Goal: Task Accomplishment & Management: Complete application form

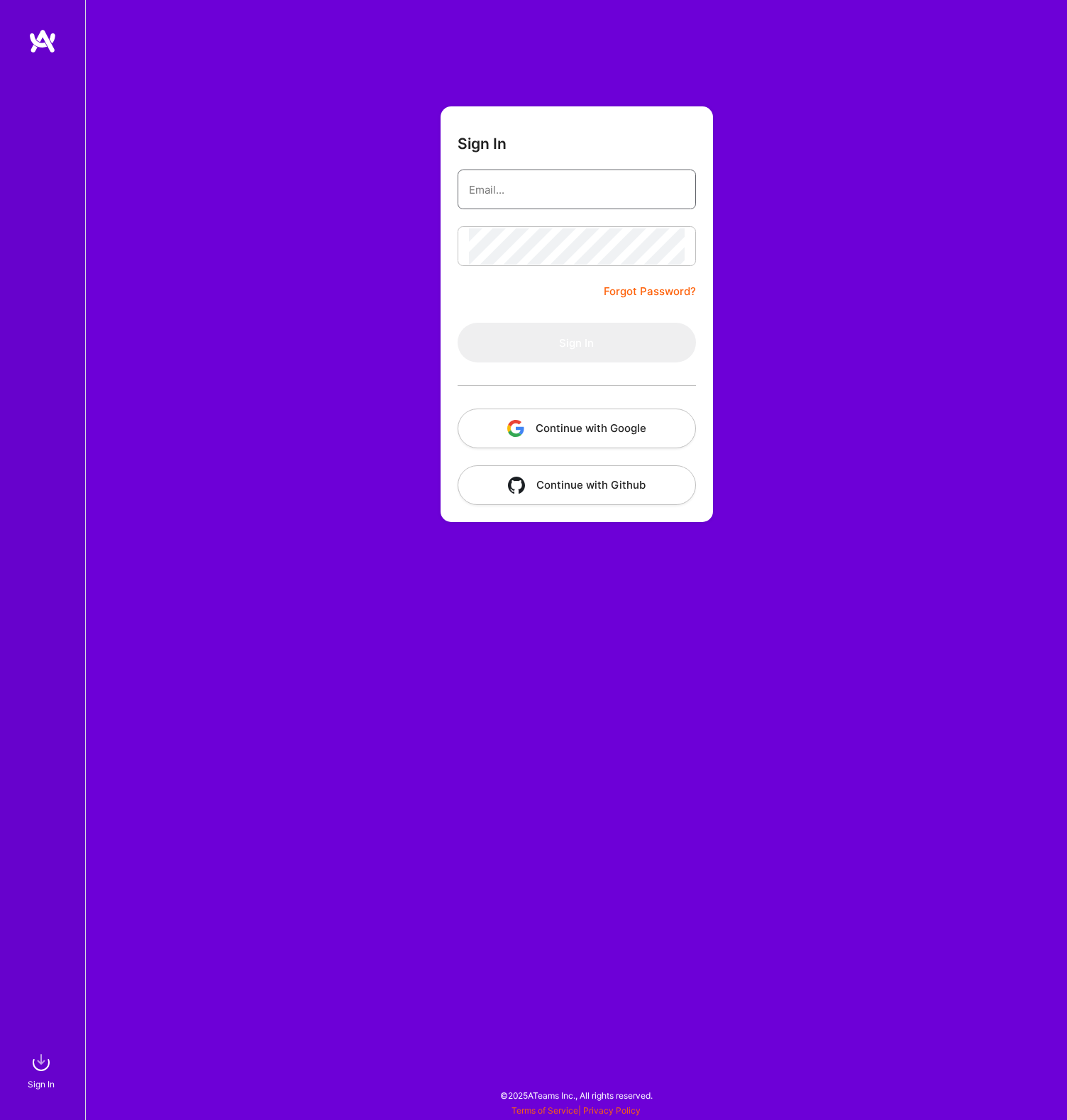
click at [542, 197] on input "email" at bounding box center [577, 190] width 216 height 36
type input "[EMAIL_ADDRESS][DOMAIN_NAME]"
click at [587, 350] on button "Sign In" at bounding box center [576, 343] width 238 height 40
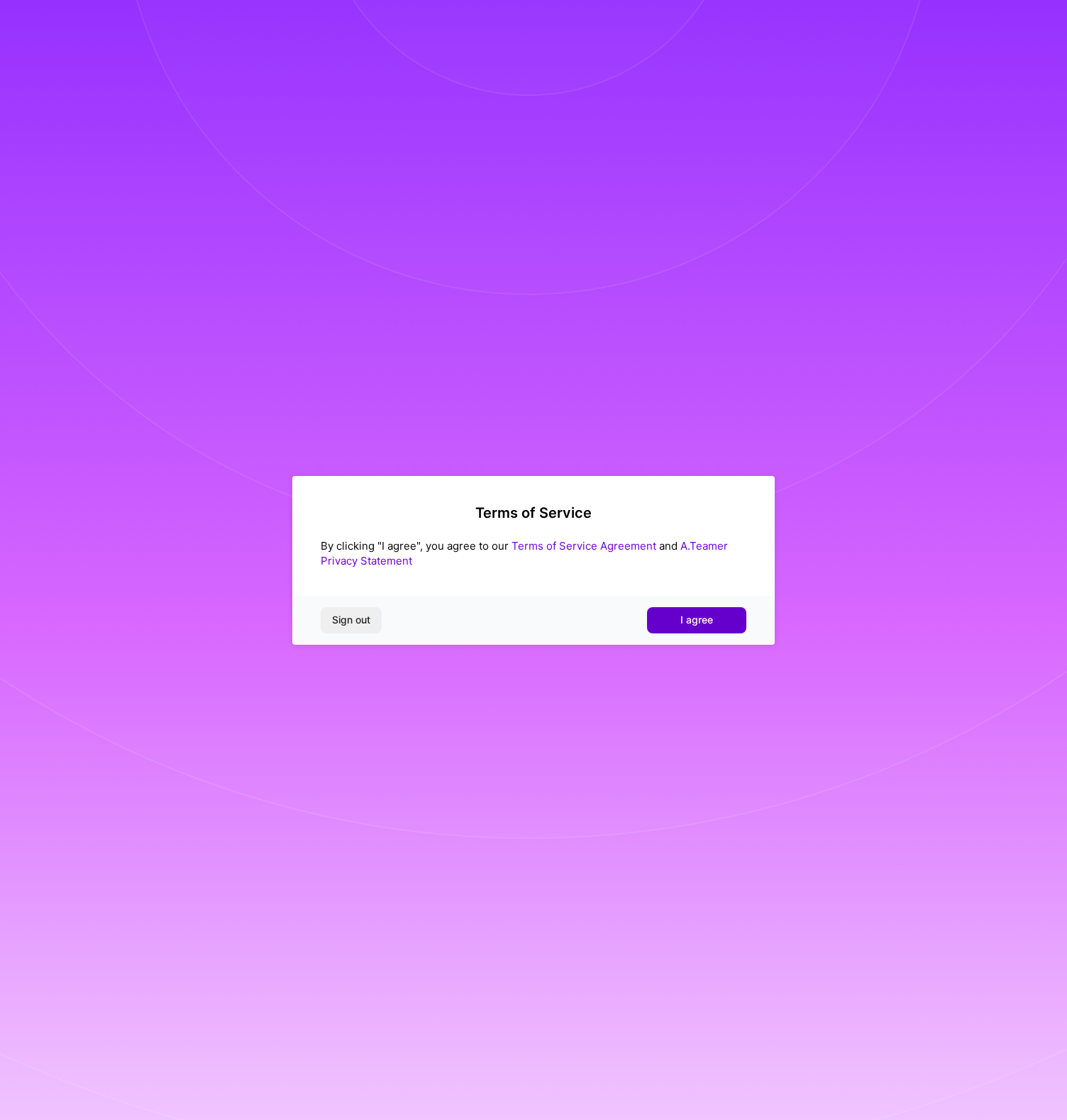
click at [695, 615] on span "I agree" at bounding box center [696, 619] width 32 height 14
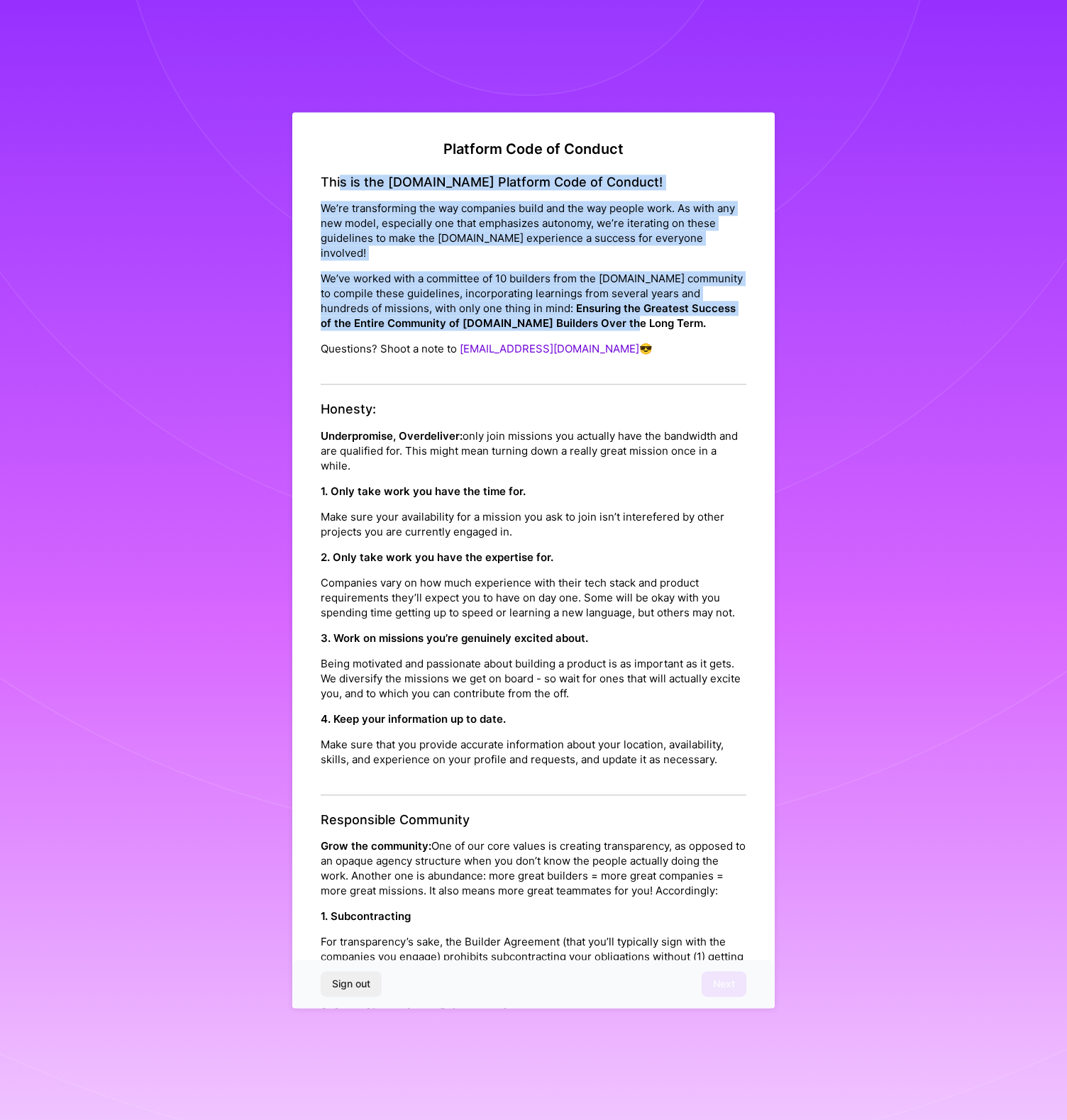
drag, startPoint x: 343, startPoint y: 183, endPoint x: 668, endPoint y: 325, distance: 354.7
click at [668, 325] on div "This is the A.Team Platform Code of Conduct! We’re transforming the way compani…" at bounding box center [533, 280] width 425 height 211
click at [668, 325] on strong "Ensuring the Greatest Success of the Entire Community of A.Team Builders Over t…" at bounding box center [528, 316] width 415 height 29
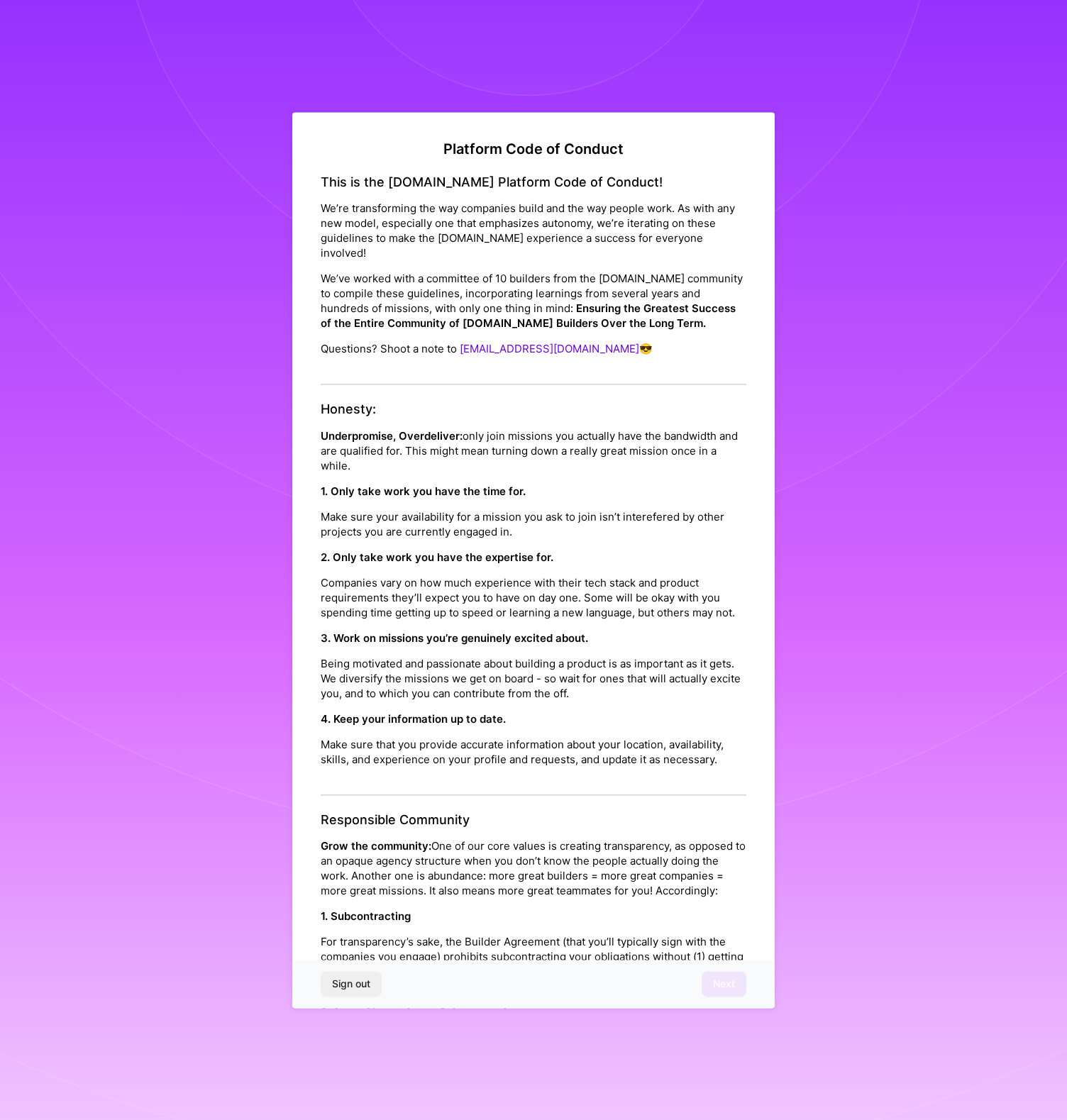
drag, startPoint x: 345, startPoint y: 437, endPoint x: 642, endPoint y: 437, distance: 297.0
click at [642, 437] on p "Underpromise, Overdeliver: only join missions you actually have the bandwidth a…" at bounding box center [533, 450] width 425 height 45
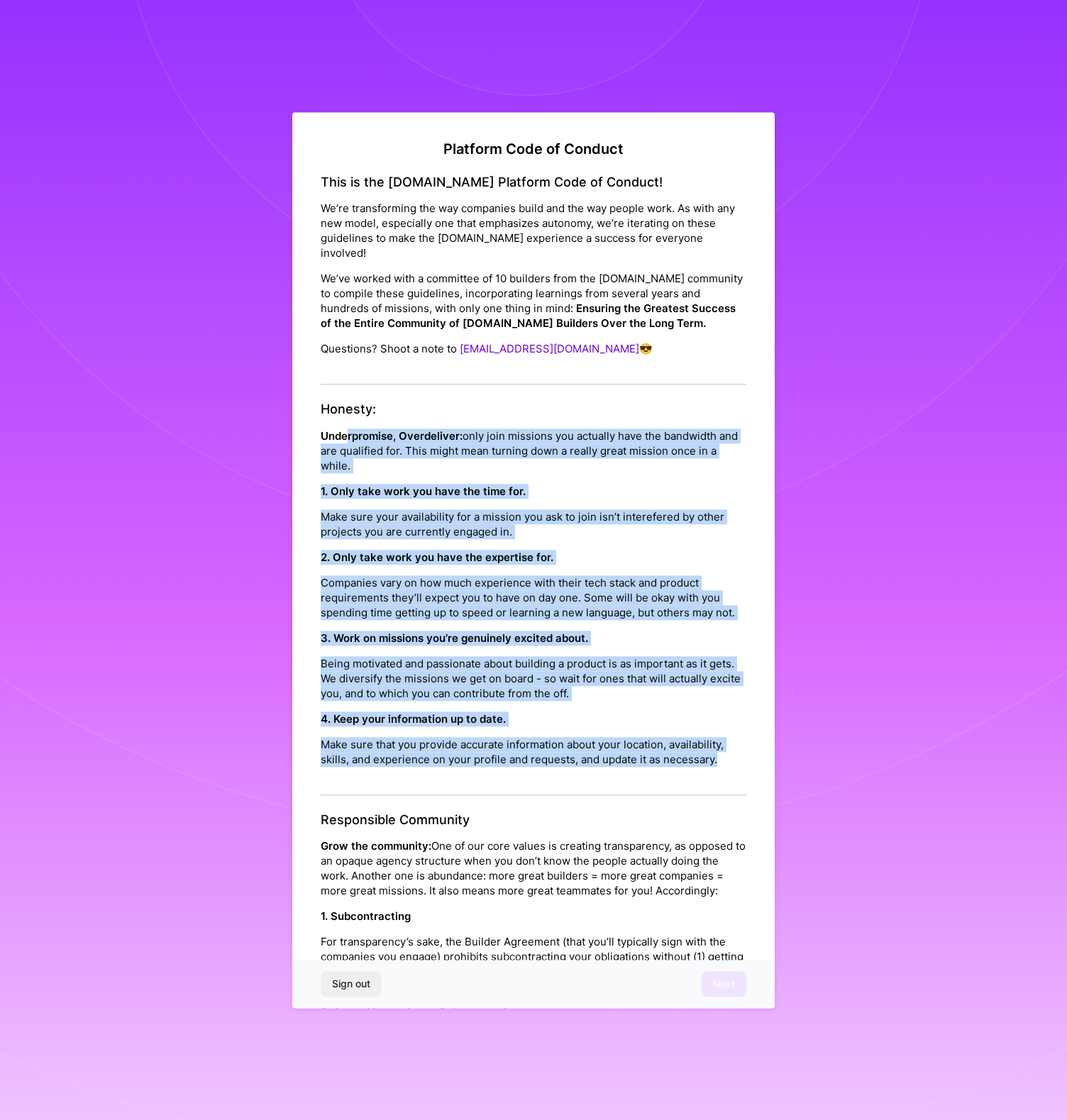
drag, startPoint x: 348, startPoint y: 435, endPoint x: 502, endPoint y: 795, distance: 391.6
click at [502, 795] on div "Honesty: Underpromise, Overdeliver: only join missions you actually have the ba…" at bounding box center [533, 599] width 425 height 394
click at [502, 767] on p "Make sure that you provide accurate information about your location, availabili…" at bounding box center [533, 751] width 425 height 30
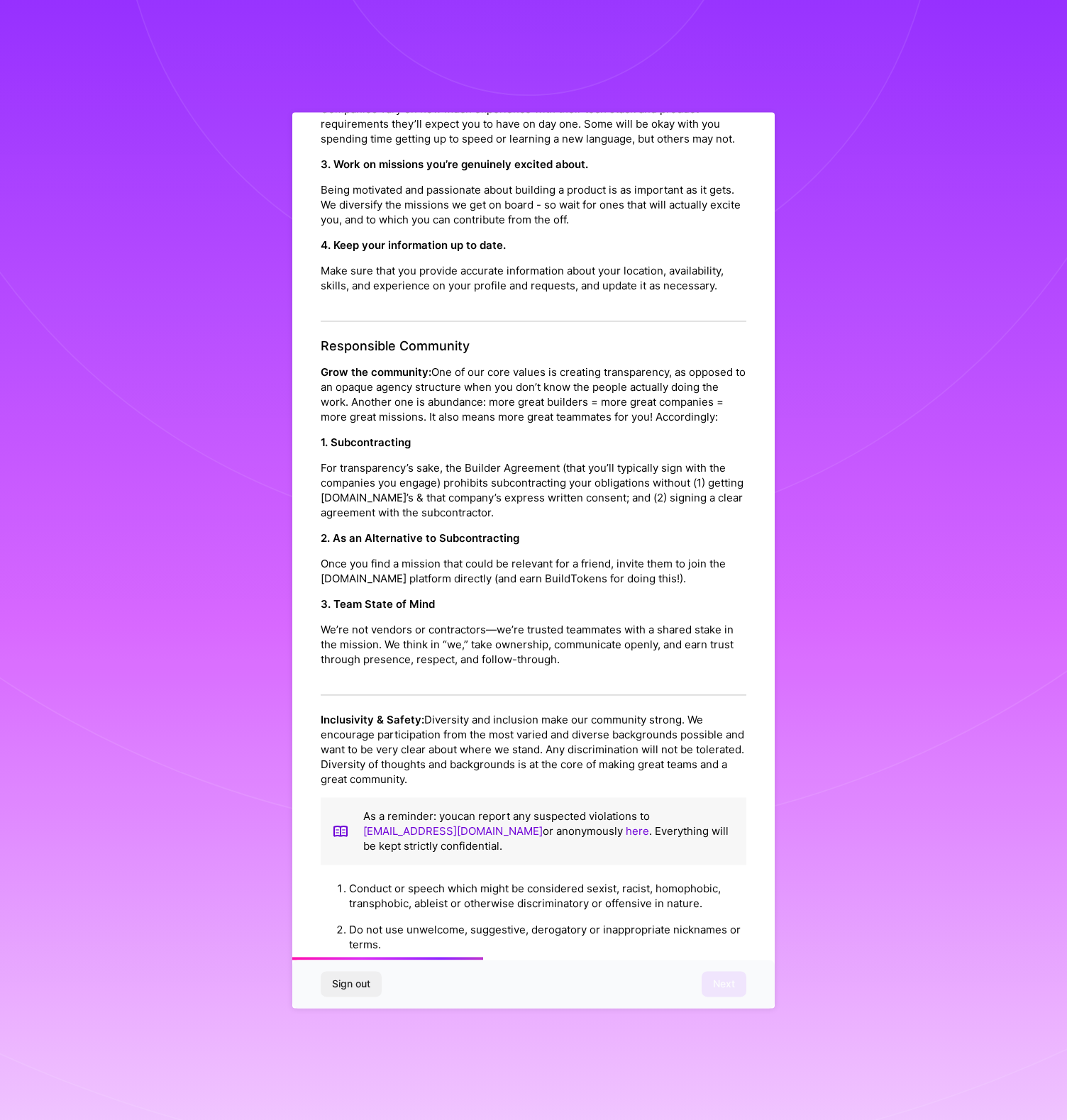
scroll to position [475, 0]
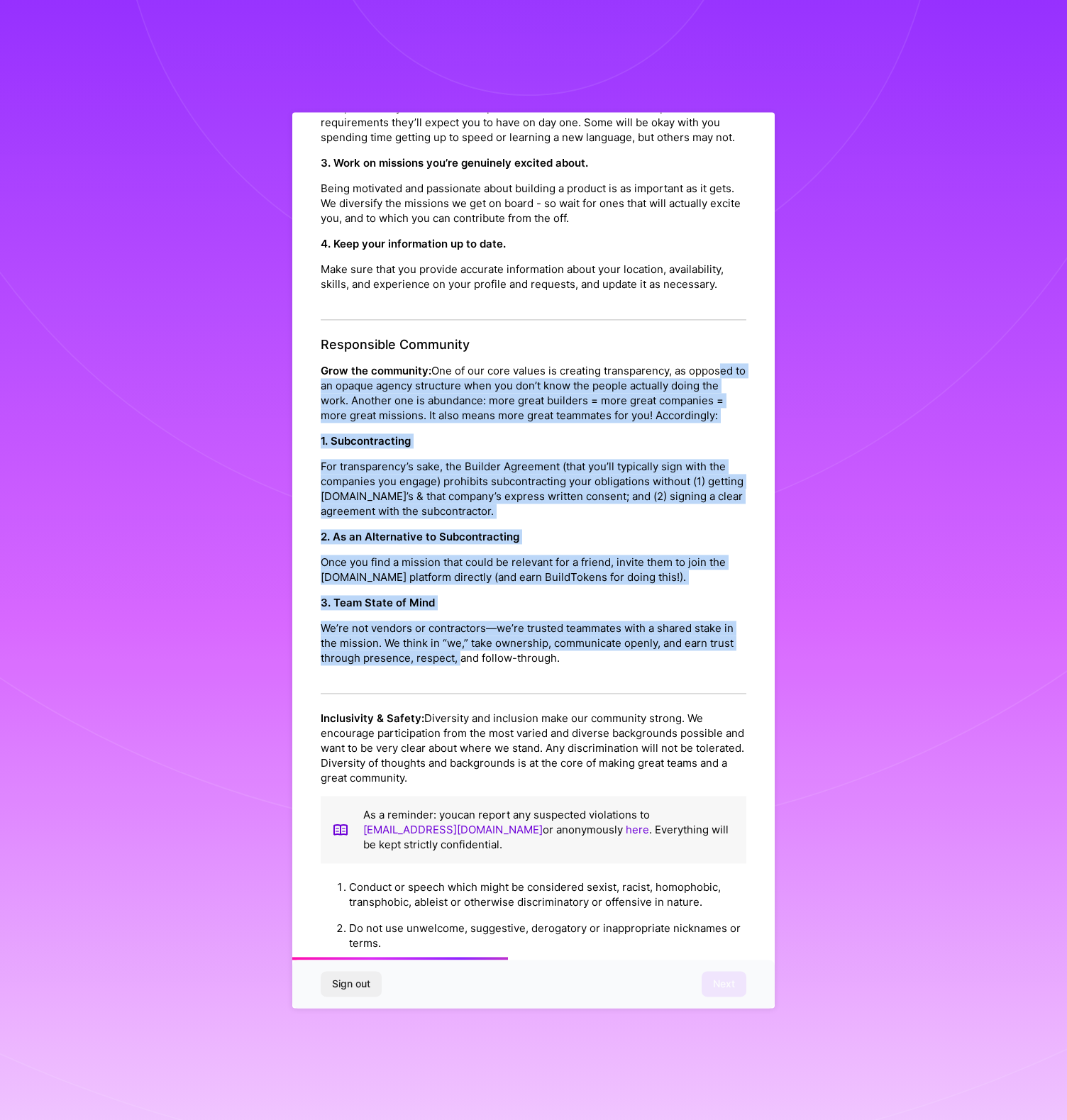
drag, startPoint x: 348, startPoint y: 420, endPoint x: 531, endPoint y: 696, distance: 331.2
click at [530, 695] on div "Responsible Community Grow the community: One of our core values is creating tr…" at bounding box center [533, 516] width 425 height 357
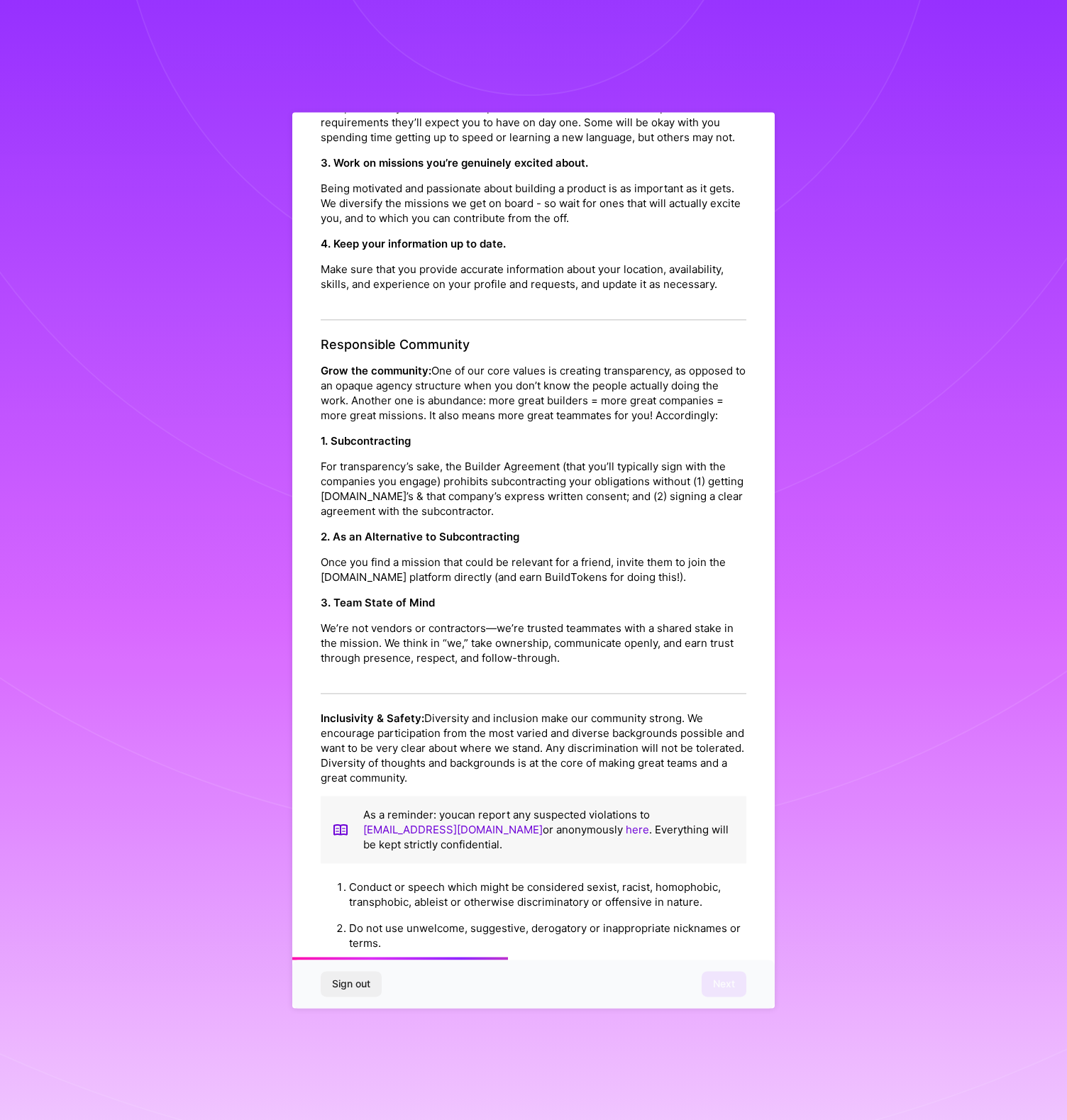
click at [531, 666] on p "We’re not vendors or contractors—we’re trusted teammates with a shared stake in…" at bounding box center [533, 643] width 425 height 45
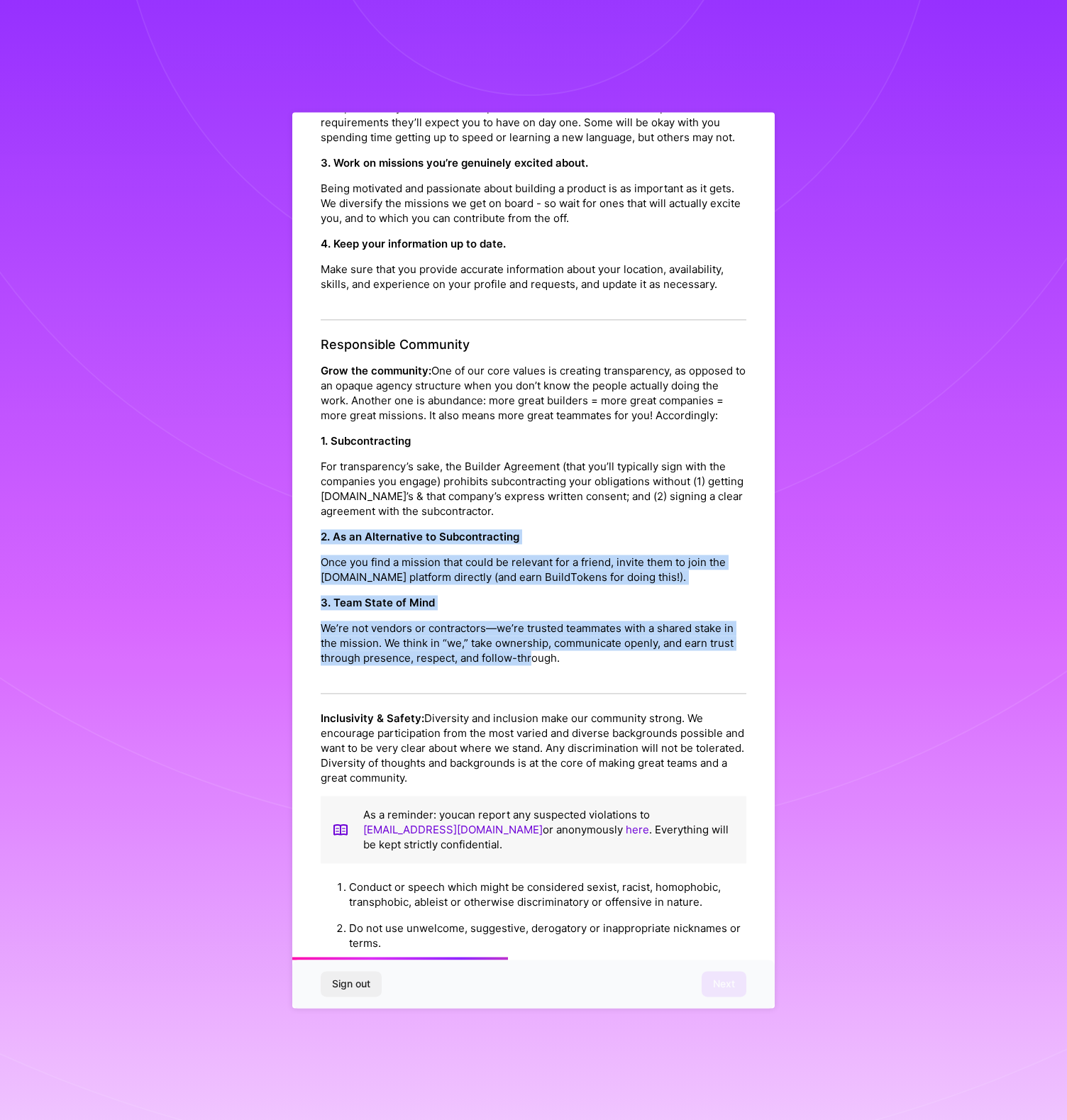
drag, startPoint x: 559, startPoint y: 707, endPoint x: 471, endPoint y: 541, distance: 187.9
click at [472, 547] on div "Responsible Community Grow the community: One of our core values is creating tr…" at bounding box center [533, 516] width 425 height 357
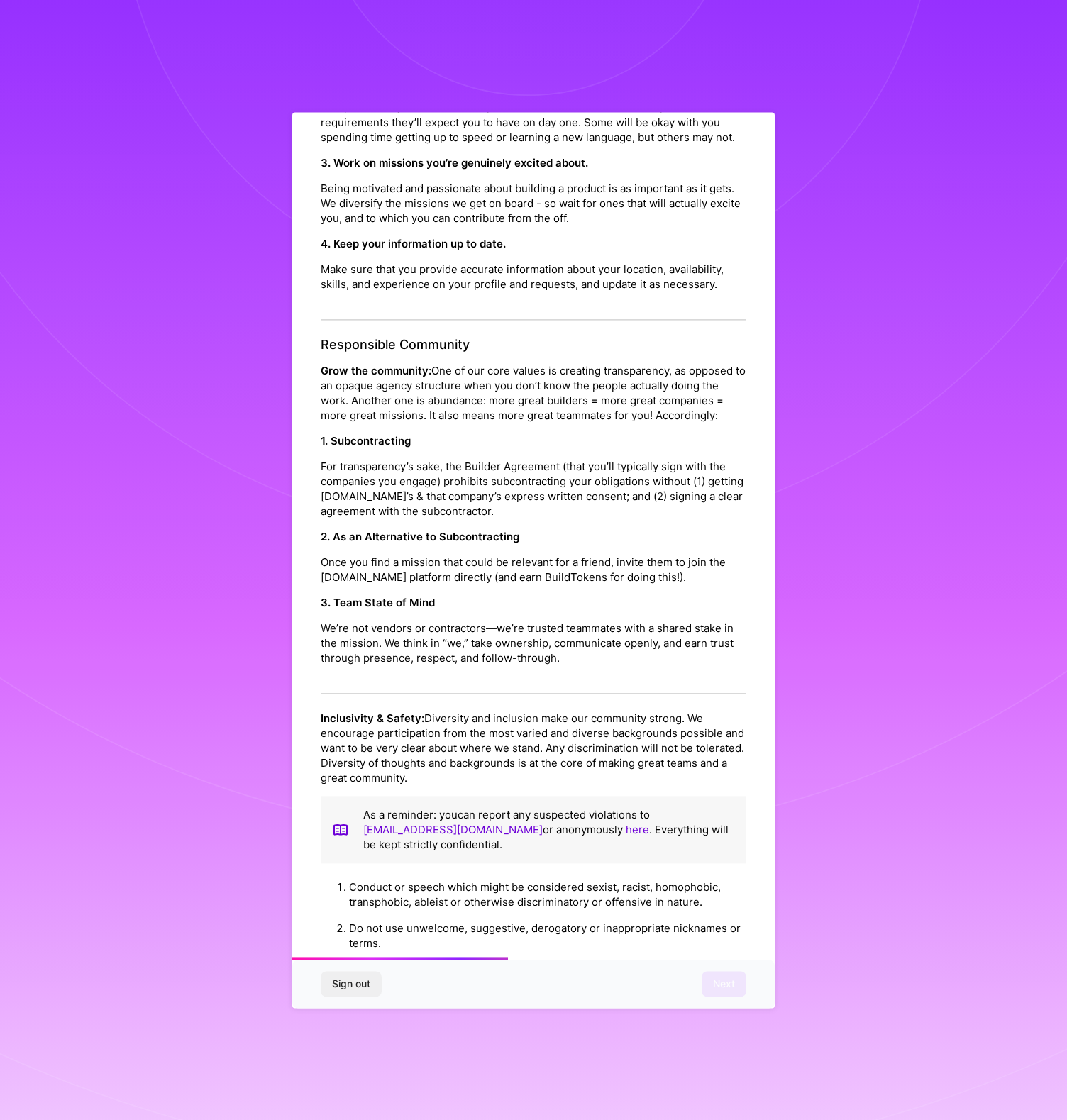
click at [471, 519] on p "For transparency’s sake, the Builder Agreement (that you’ll typically sign with…" at bounding box center [533, 489] width 425 height 59
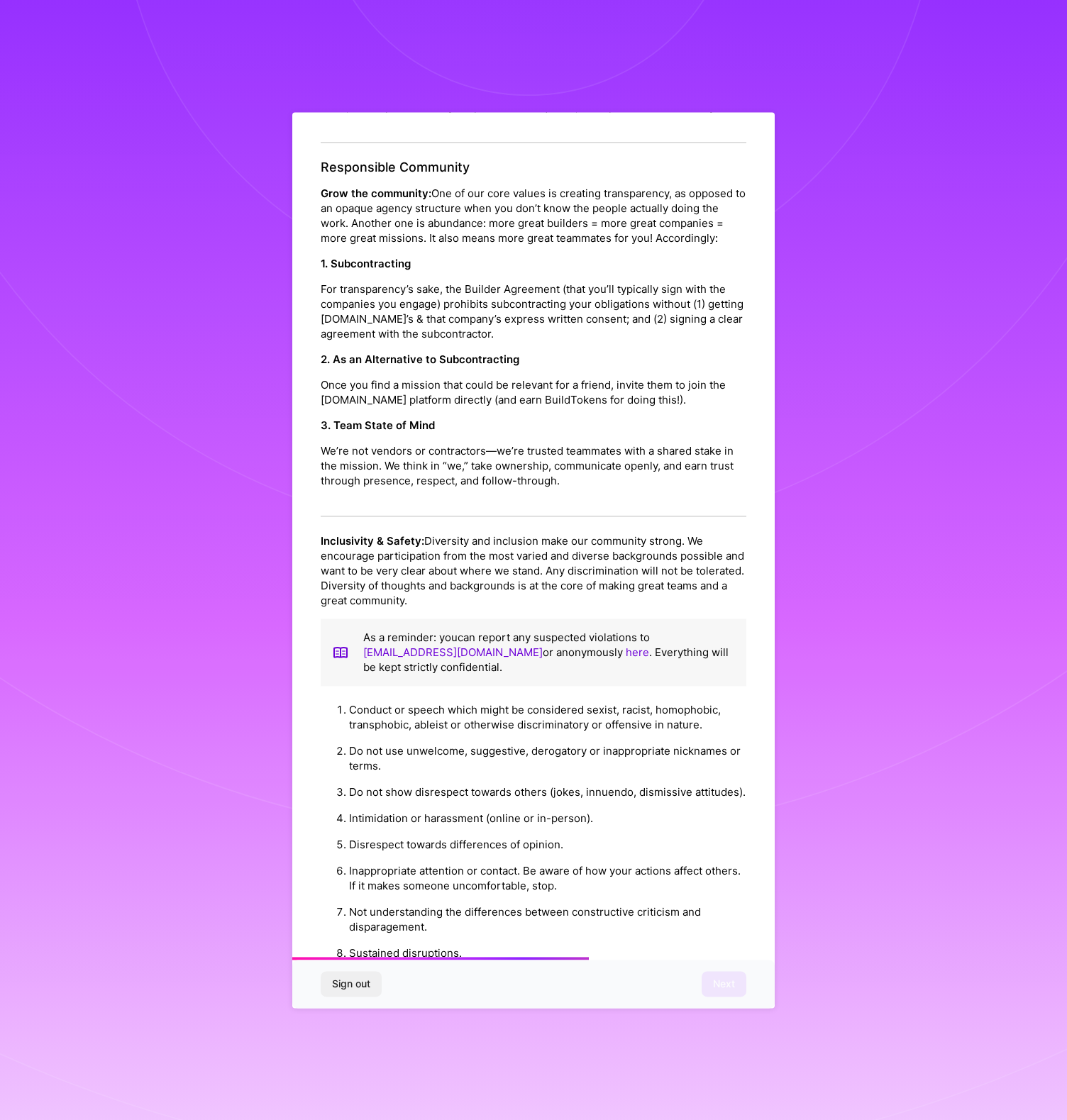
scroll to position [660, 0]
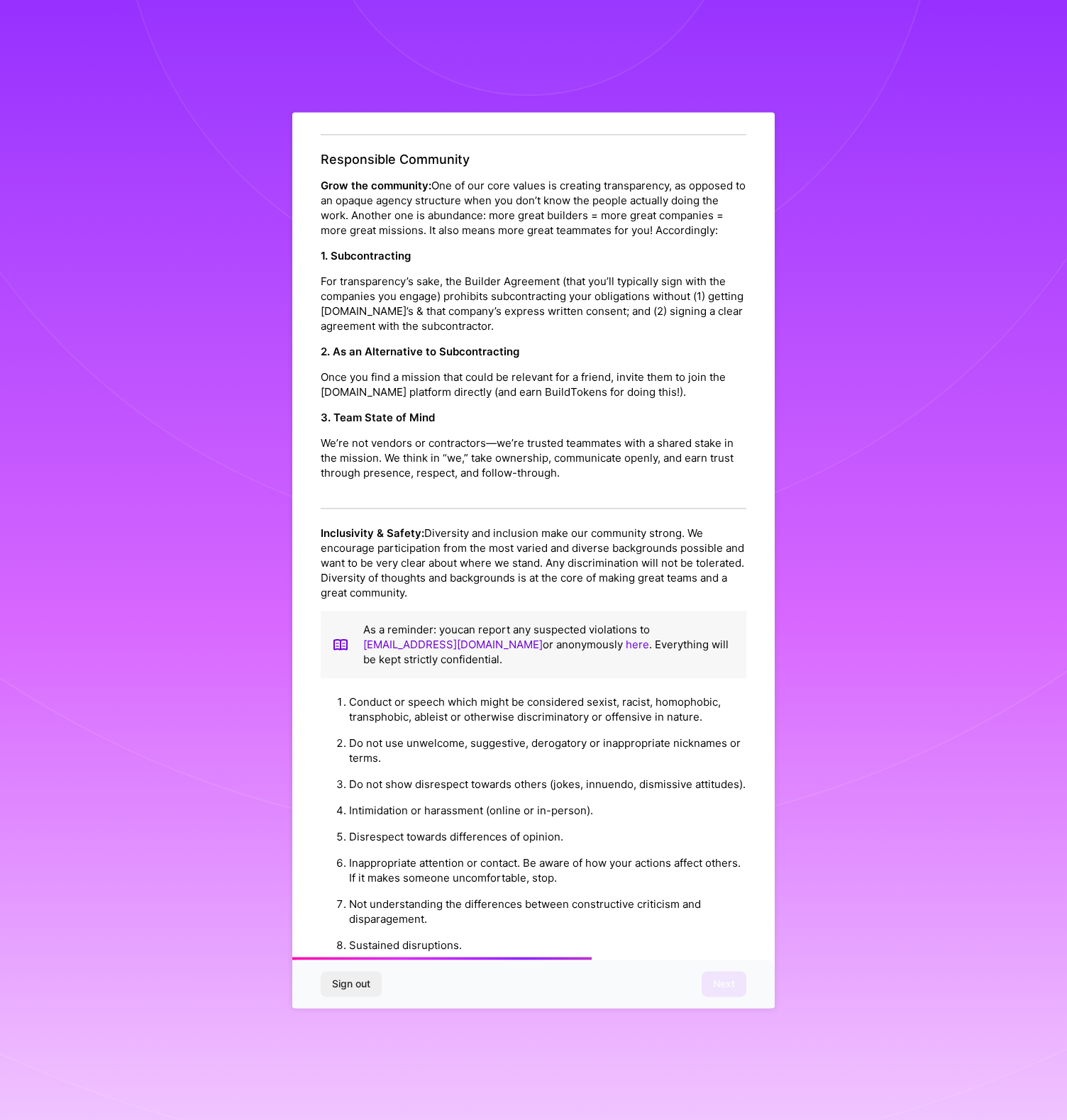
drag, startPoint x: 408, startPoint y: 495, endPoint x: 550, endPoint y: 528, distance: 145.8
click at [549, 509] on div "Responsible Community Grow the community: One of our core values is creating tr…" at bounding box center [533, 331] width 425 height 357
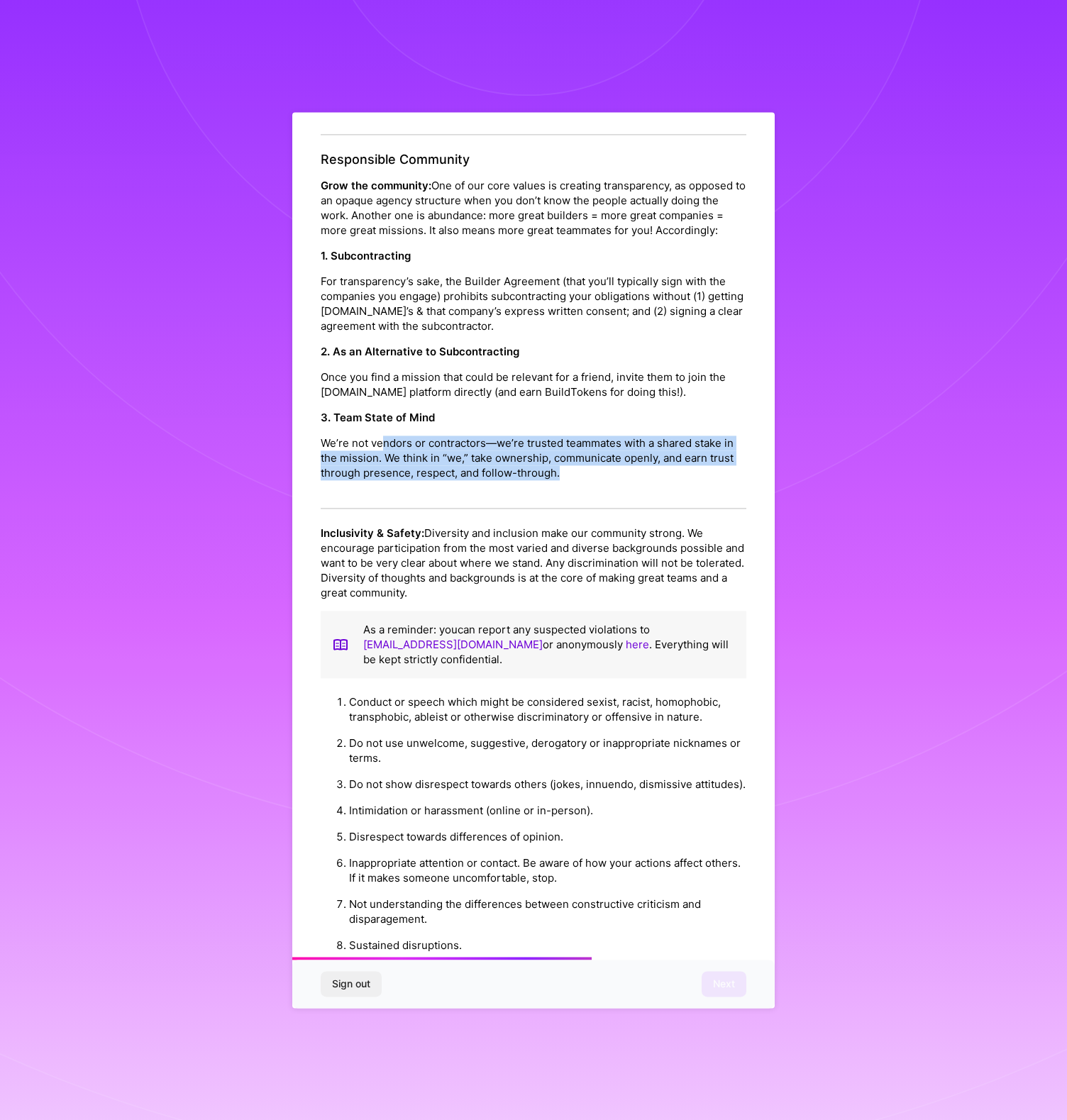
drag, startPoint x: 561, startPoint y: 528, endPoint x: 380, endPoint y: 486, distance: 185.8
click at [380, 486] on div "Responsible Community Grow the community: One of our core values is creating tr…" at bounding box center [533, 331] width 425 height 357
click at [379, 481] on p "We’re not vendors or contractors—we’re trusted teammates with a shared stake in…" at bounding box center [533, 459] width 425 height 45
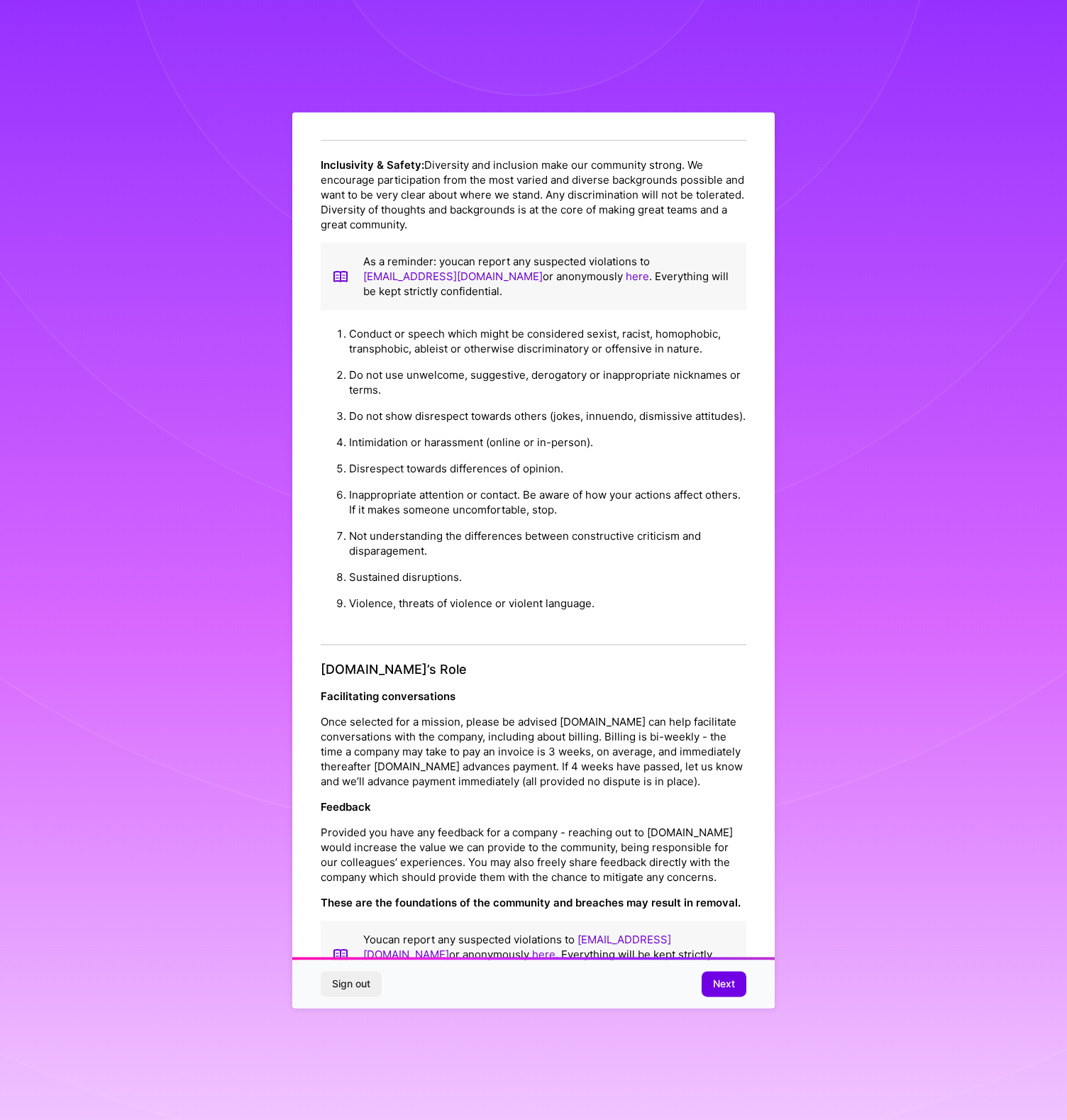
scroll to position [97, 0]
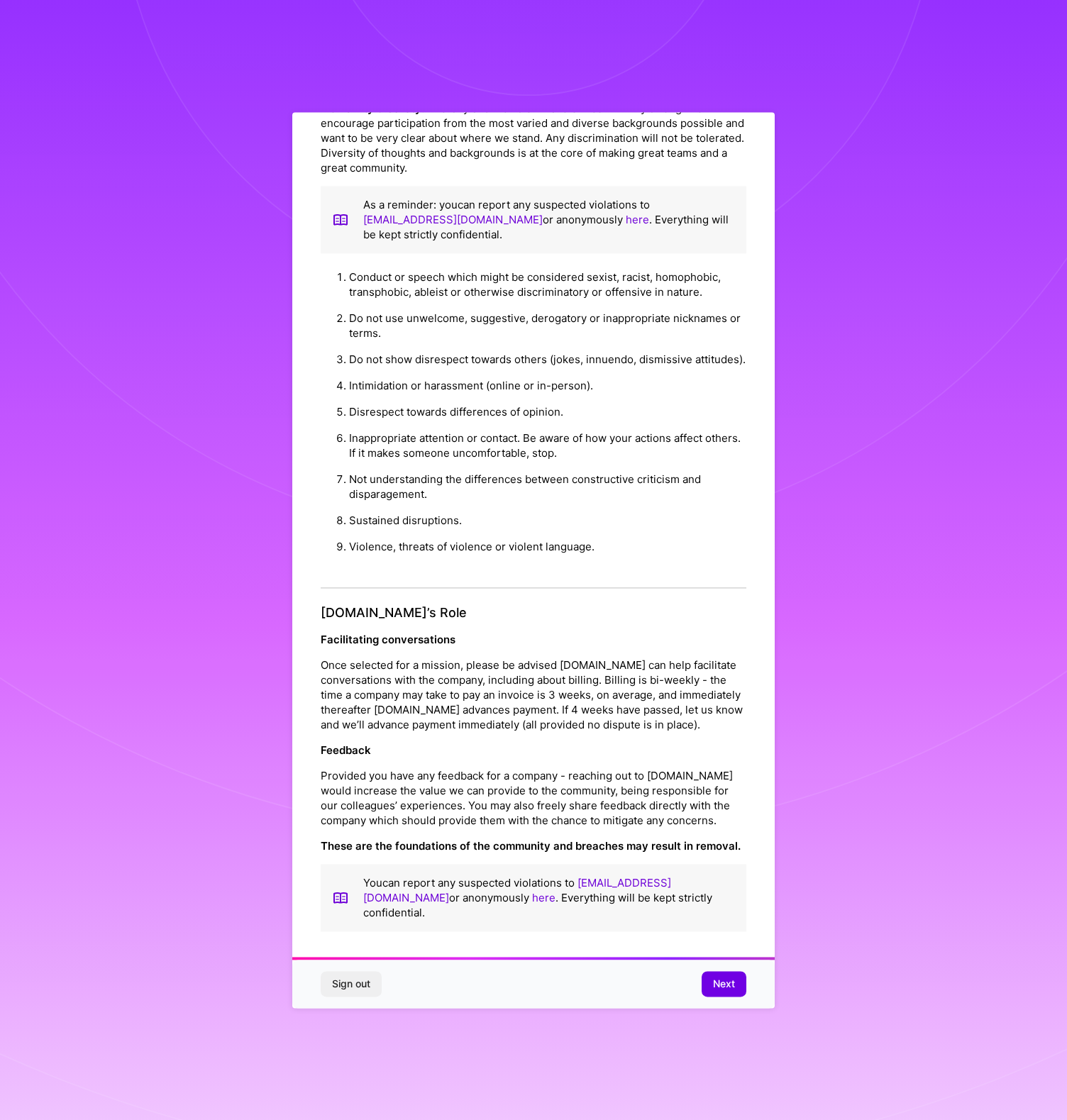
drag, startPoint x: 516, startPoint y: 653, endPoint x: 687, endPoint y: 654, distance: 171.0
click at [687, 657] on p "Once selected for a mission, please be advised A.Team can help facilitate conve…" at bounding box center [533, 695] width 425 height 75
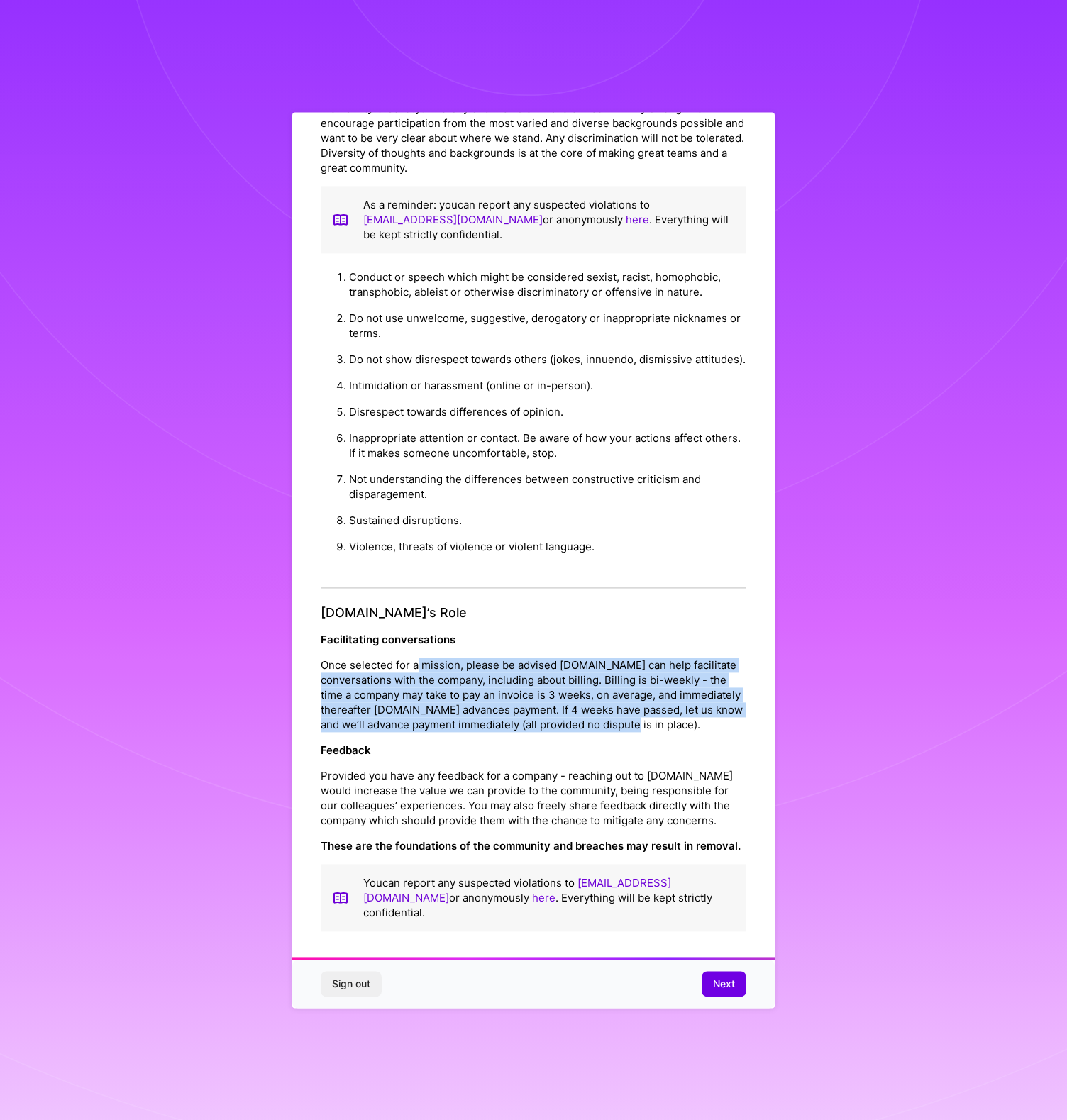
drag, startPoint x: 417, startPoint y: 652, endPoint x: 659, endPoint y: 726, distance: 253.1
click at [659, 726] on p "Once selected for a mission, please be advised A.Team can help facilitate conve…" at bounding box center [533, 695] width 425 height 75
click at [546, 693] on p "Once selected for a mission, please be advised A.Team can help facilitate conve…" at bounding box center [533, 695] width 425 height 75
drag, startPoint x: 590, startPoint y: 729, endPoint x: 451, endPoint y: 648, distance: 160.9
click at [451, 657] on p "Once selected for a mission, please be advised A.Team can help facilitate conve…" at bounding box center [533, 695] width 425 height 75
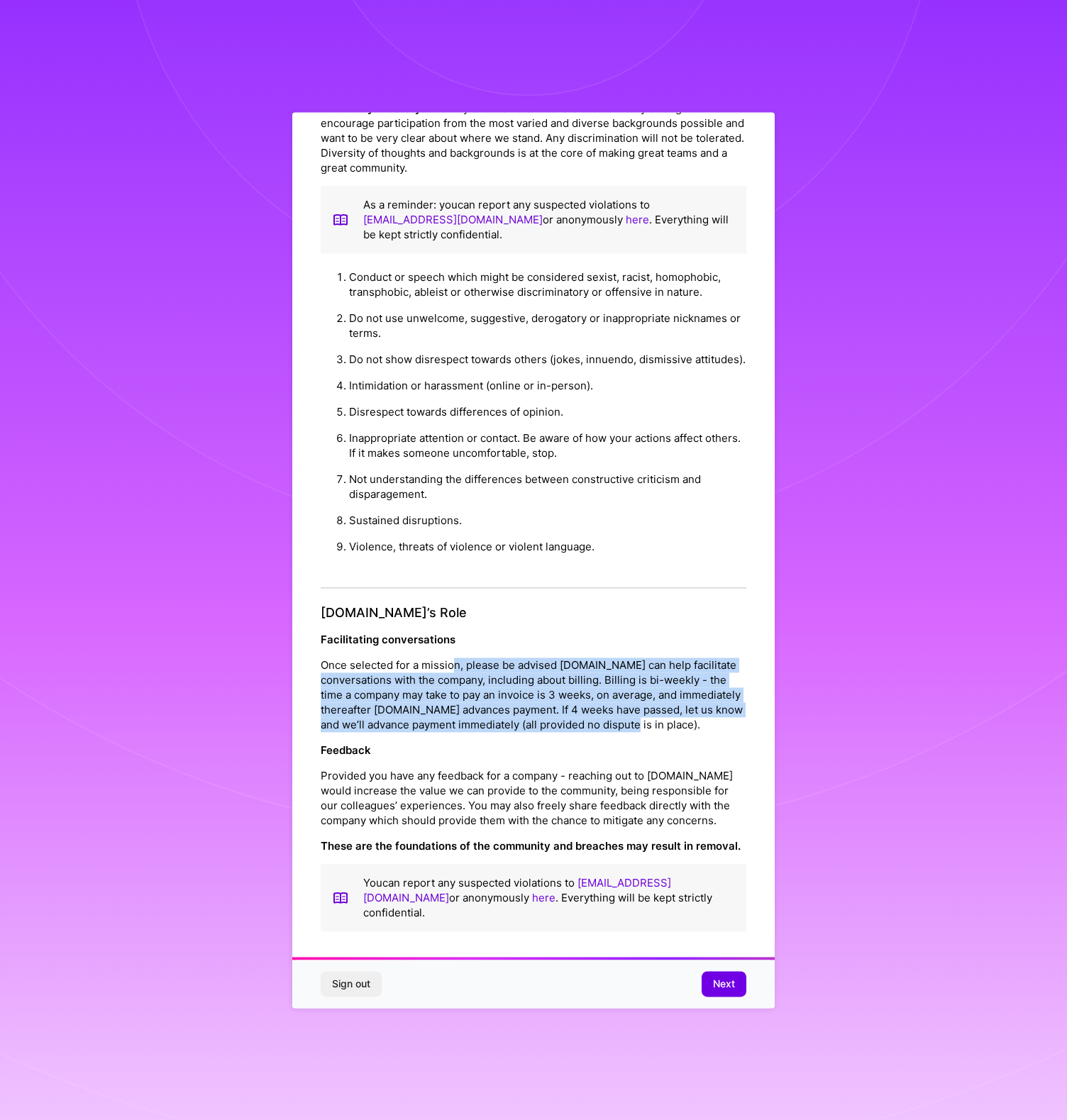
click at [514, 703] on p "Once selected for a mission, please be advised A.Team can help facilitate conve…" at bounding box center [533, 695] width 425 height 75
drag, startPoint x: 342, startPoint y: 679, endPoint x: 657, endPoint y: 721, distance: 317.8
click at [657, 721] on p "Once selected for a mission, please be advised A.Team can help facilitate conve…" at bounding box center [533, 695] width 425 height 75
drag, startPoint x: 568, startPoint y: 704, endPoint x: 472, endPoint y: 665, distance: 103.6
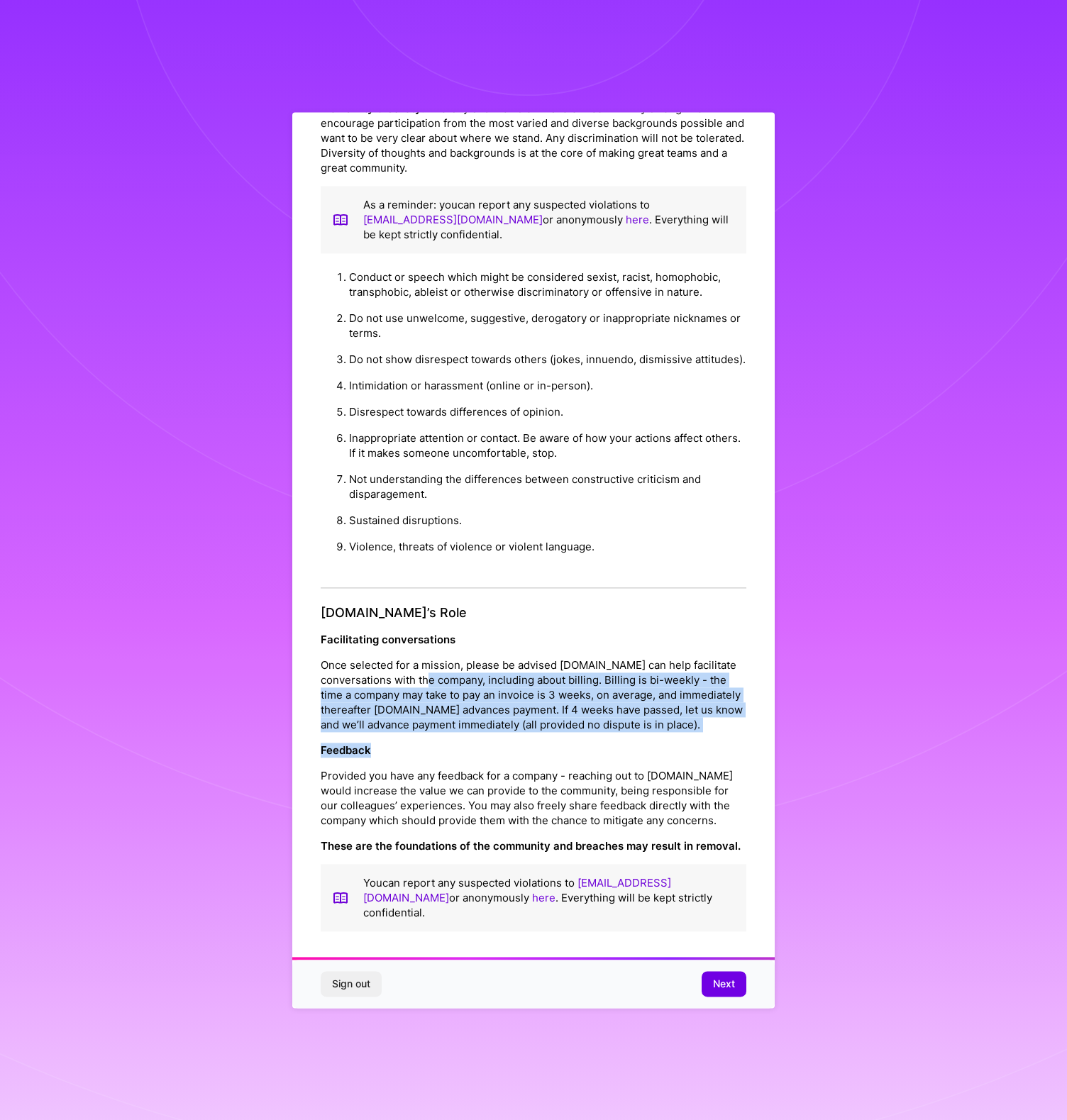
click at [472, 665] on div "A.Team’s Role Facilitating conversations Once selected for a mission, please be…" at bounding box center [533, 769] width 425 height 327
click at [471, 665] on p "Once selected for a mission, please be advised A.Team can help facilitate conve…" at bounding box center [533, 695] width 425 height 75
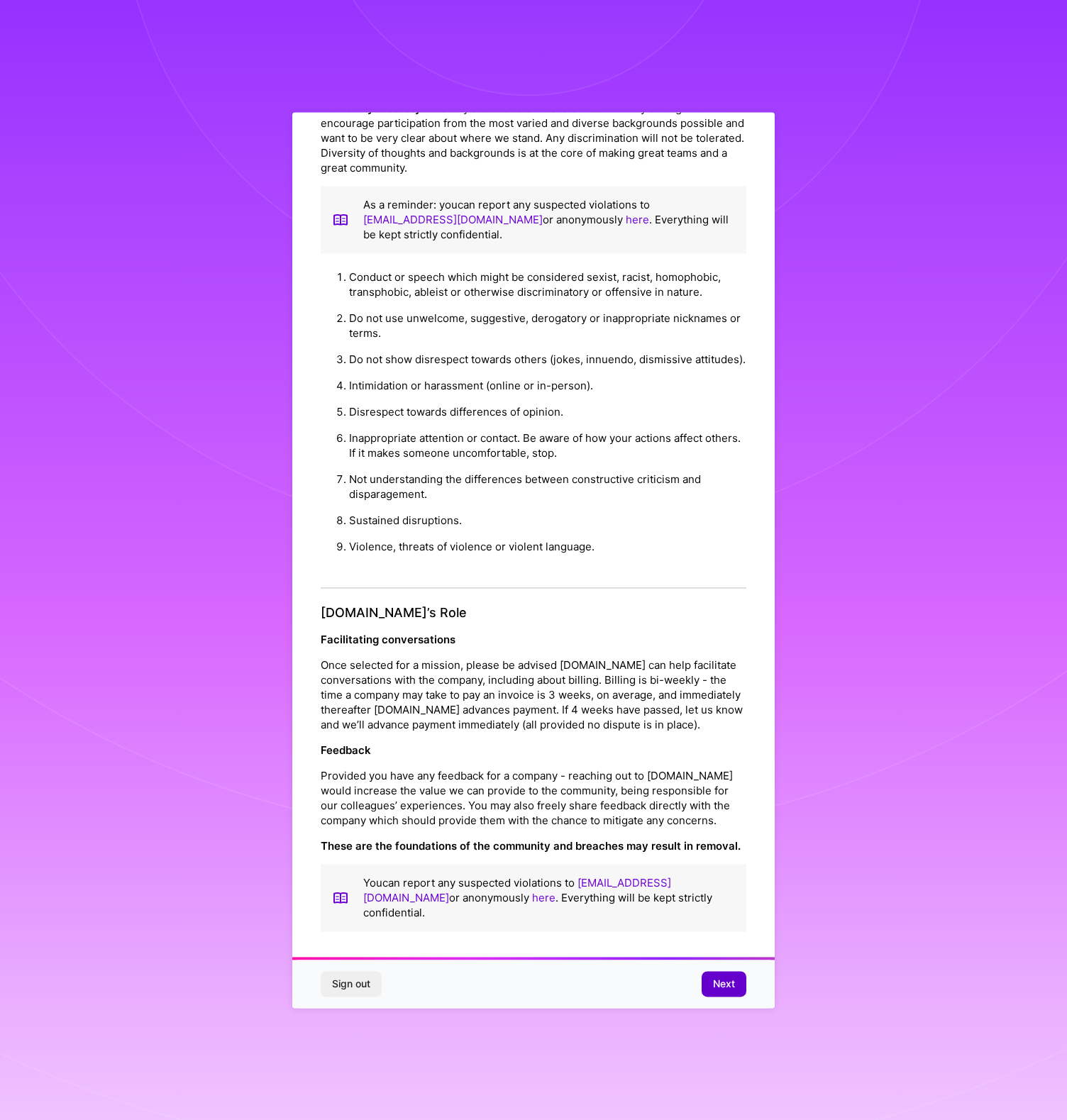
click at [710, 982] on button "Next" at bounding box center [723, 983] width 45 height 26
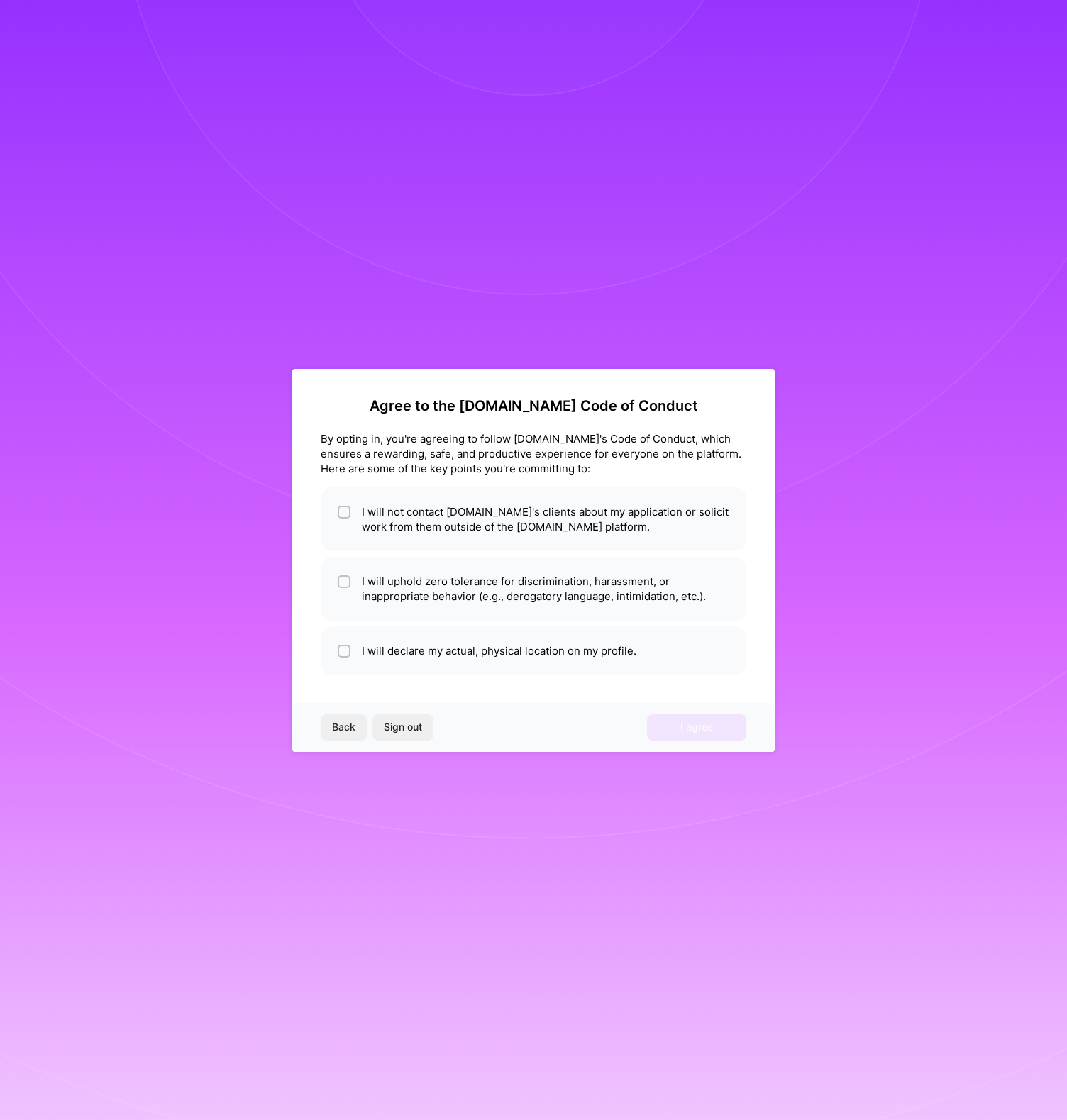
scroll to position [0, 0]
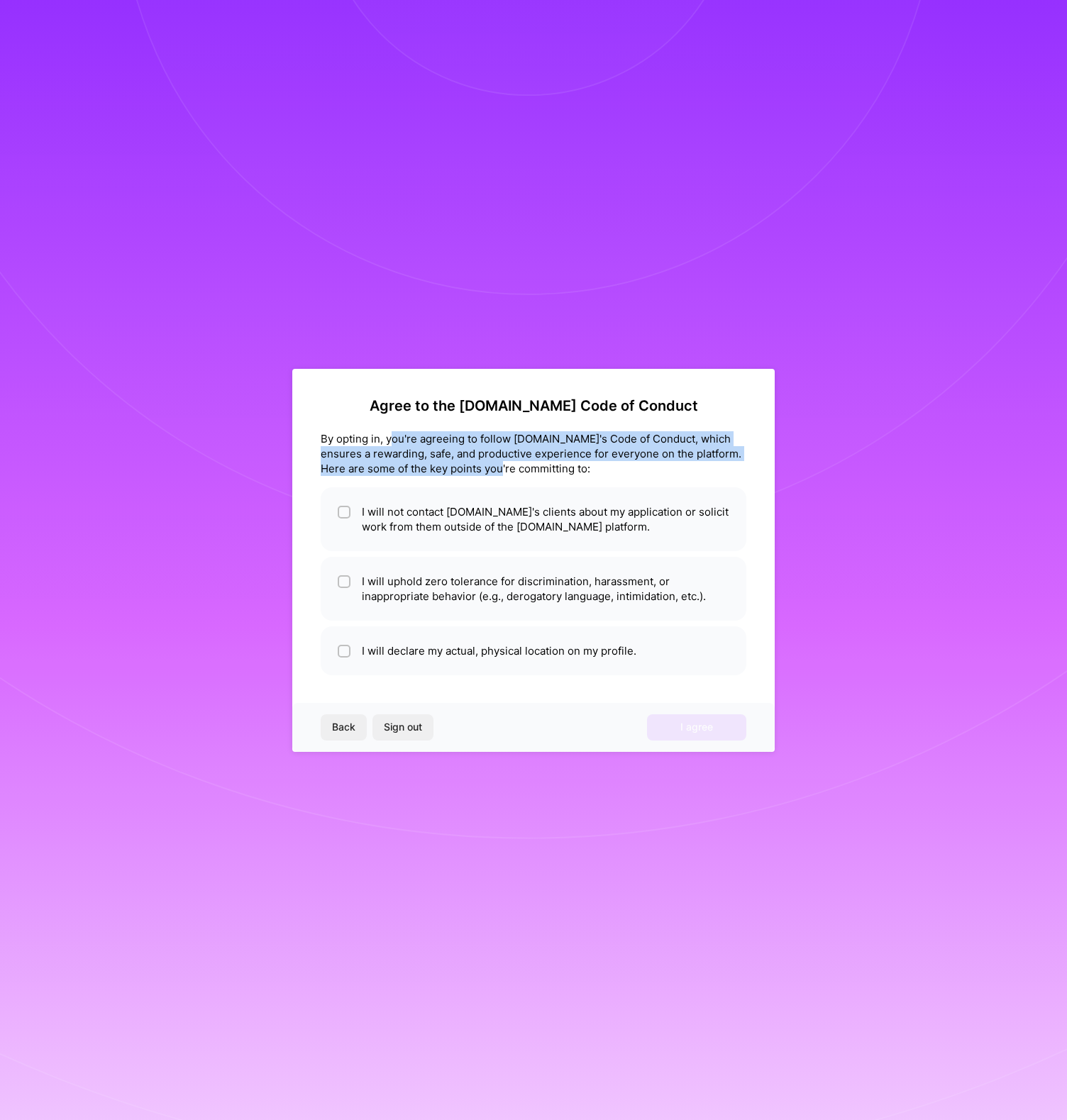
drag, startPoint x: 406, startPoint y: 442, endPoint x: 502, endPoint y: 468, distance: 99.5
click at [502, 469] on div "By opting in, you're agreeing to follow A.Team's Code of Conduct, which ensures…" at bounding box center [533, 453] width 425 height 45
click at [502, 468] on div "By opting in, you're agreeing to follow A.Team's Code of Conduct, which ensures…" at bounding box center [533, 453] width 425 height 45
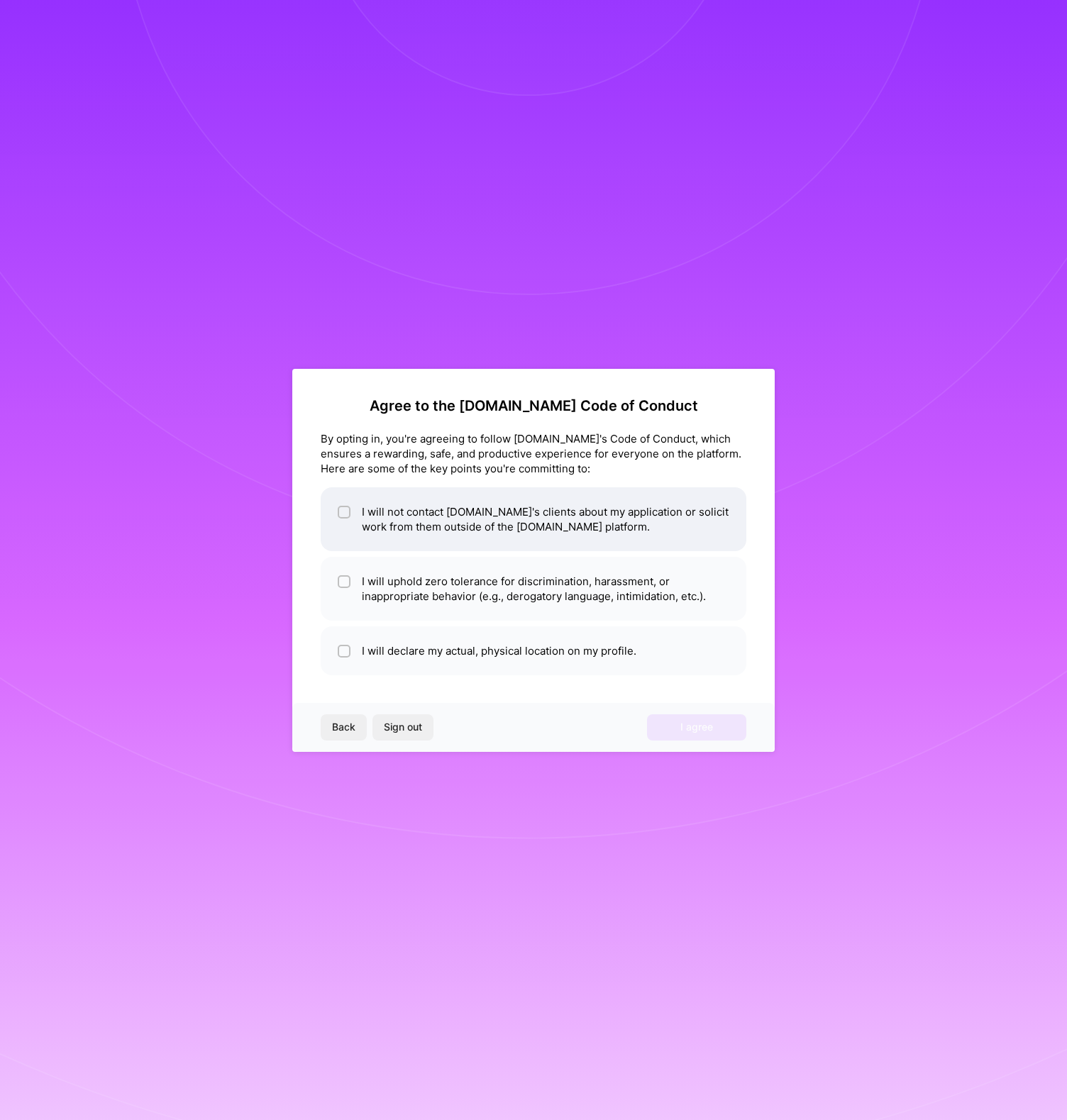
click at [456, 509] on li "I will not contact A.Team's clients about my application or solicit work from t…" at bounding box center [533, 519] width 425 height 64
checkbox input "true"
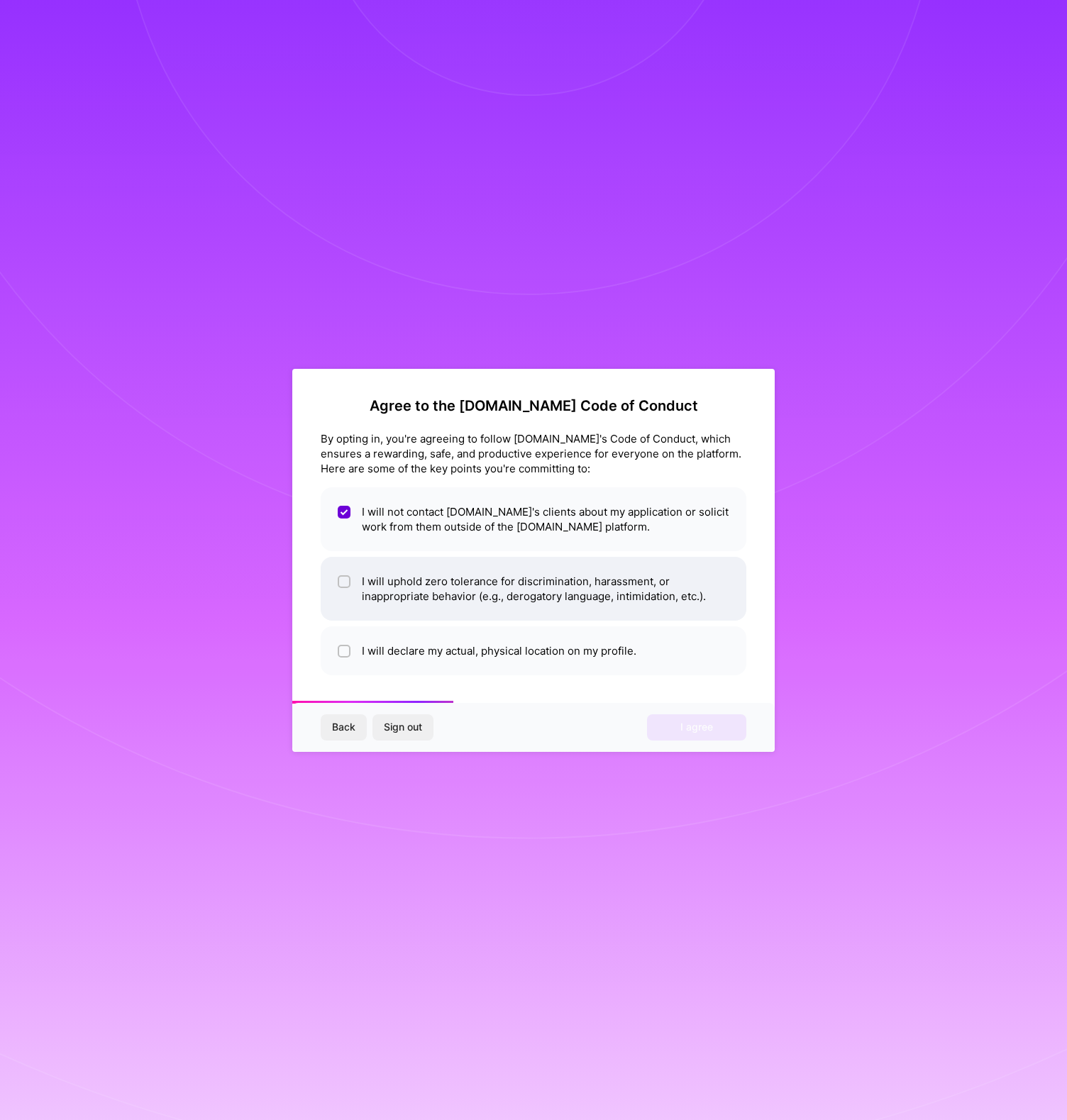
click at [398, 581] on li "I will uphold zero tolerance for discrimination, harassment, or inappropriate b…" at bounding box center [533, 589] width 425 height 64
checkbox input "true"
click at [431, 649] on li "I will declare my actual, physical location on my profile." at bounding box center [533, 651] width 425 height 49
checkbox input "true"
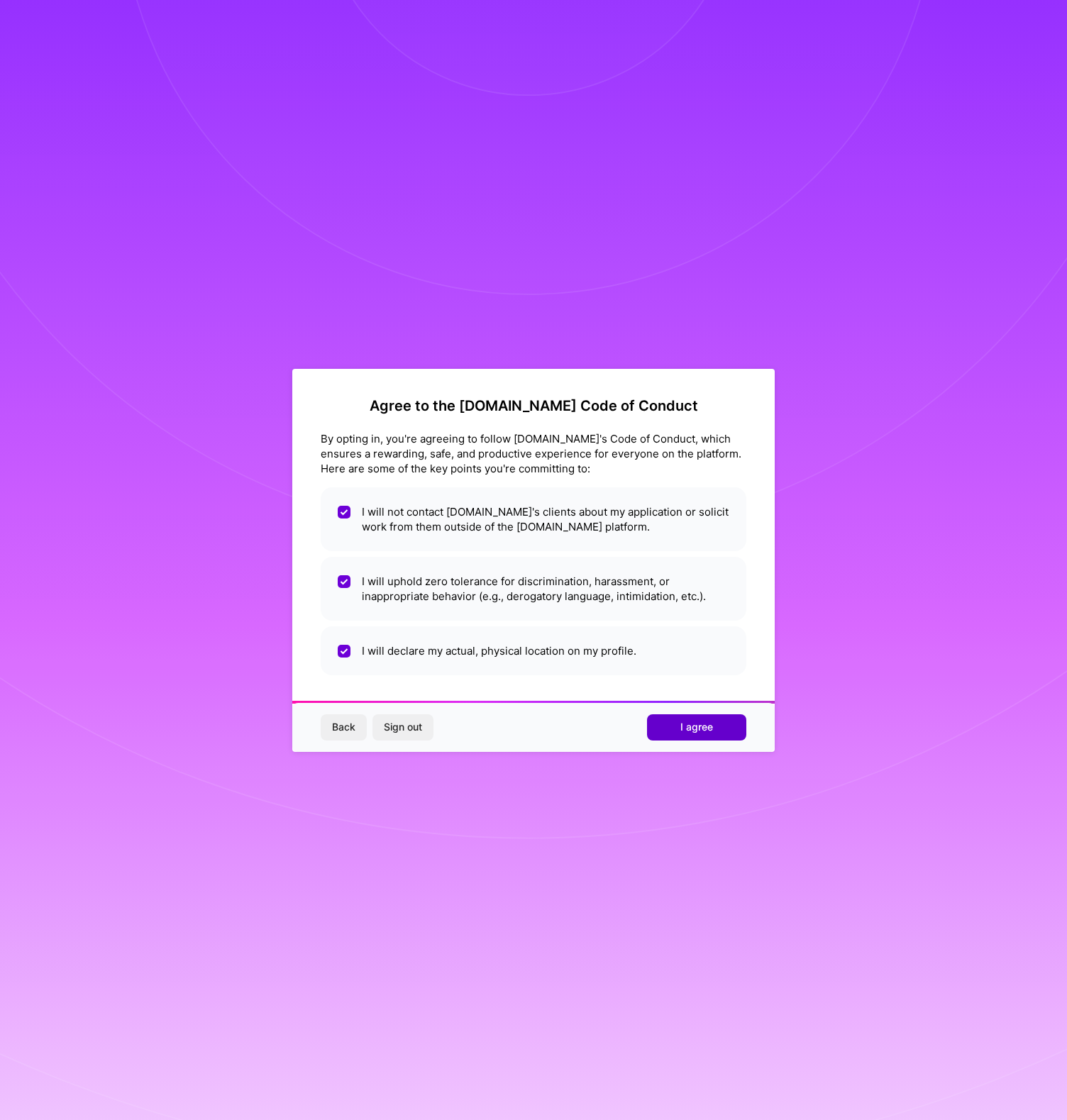
click at [680, 732] on span "I agree" at bounding box center [696, 727] width 32 height 14
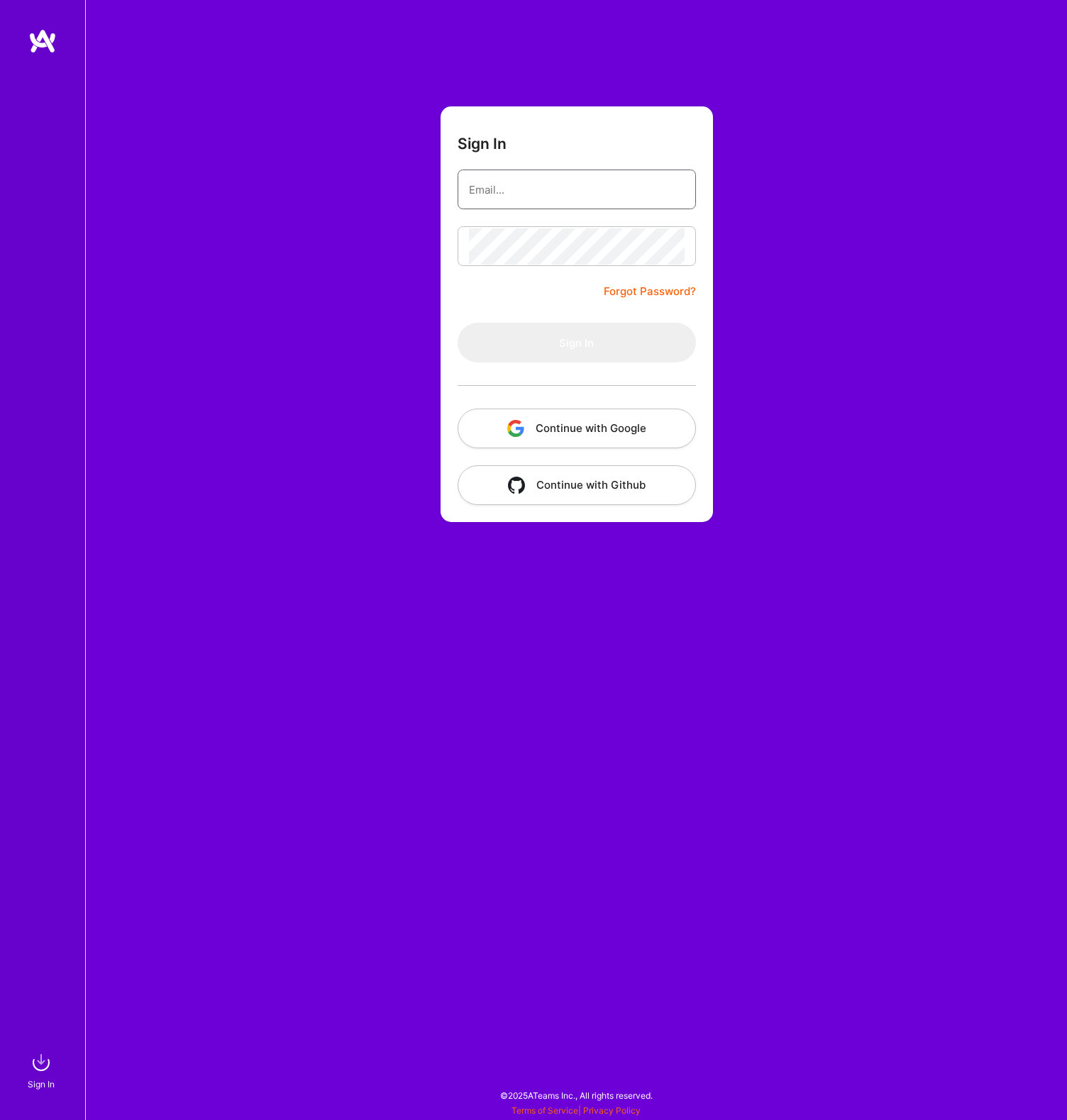
type input "[EMAIL_ADDRESS][DOMAIN_NAME]"
click at [575, 348] on button "Sign In" at bounding box center [576, 343] width 238 height 40
type input "[EMAIL_ADDRESS][DOMAIN_NAME]"
click at [634, 342] on button "Sign In" at bounding box center [576, 343] width 238 height 40
type input "fine.page8304@sorting.me"
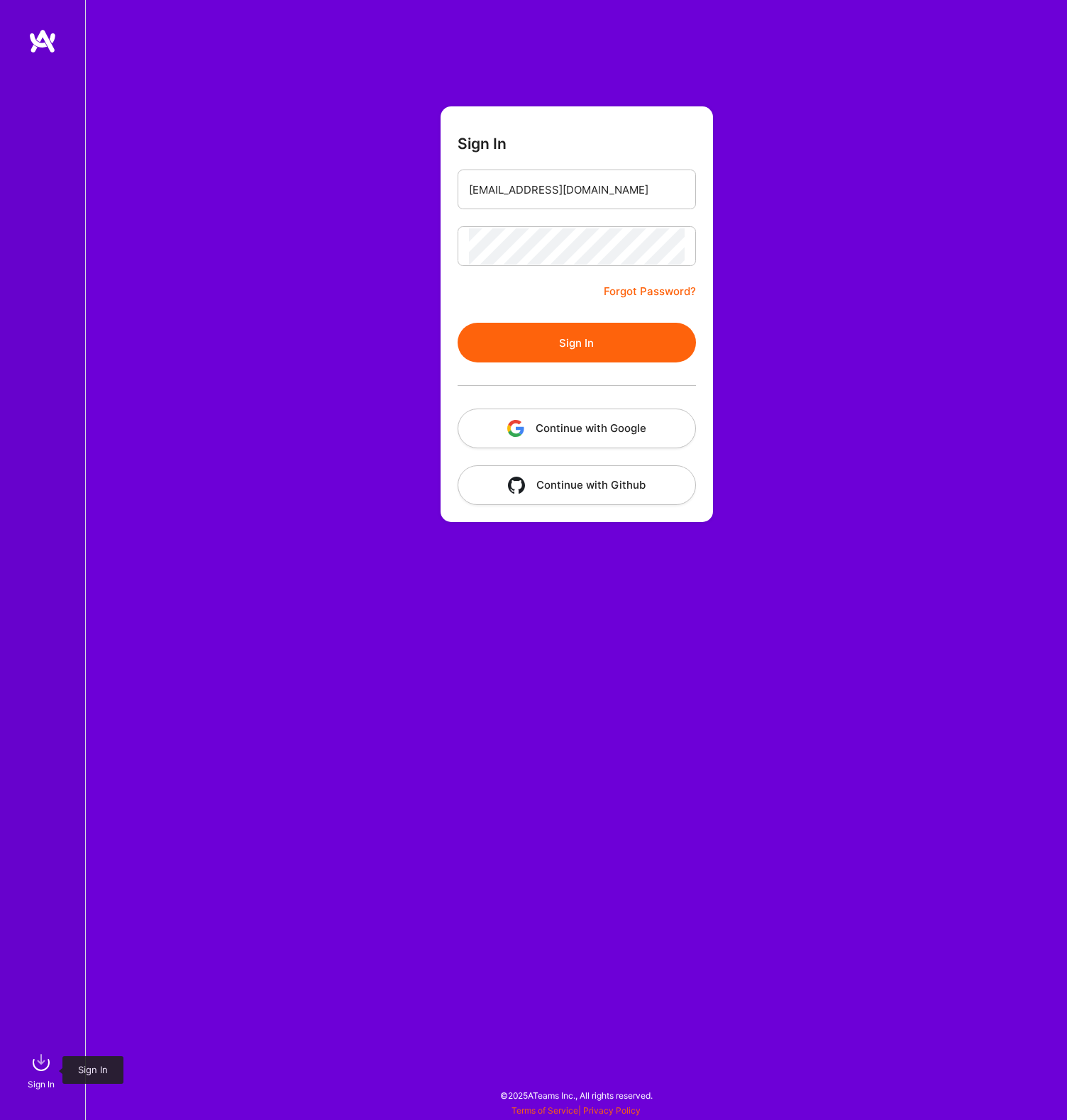
click at [53, 1070] on img at bounding box center [41, 1063] width 29 height 29
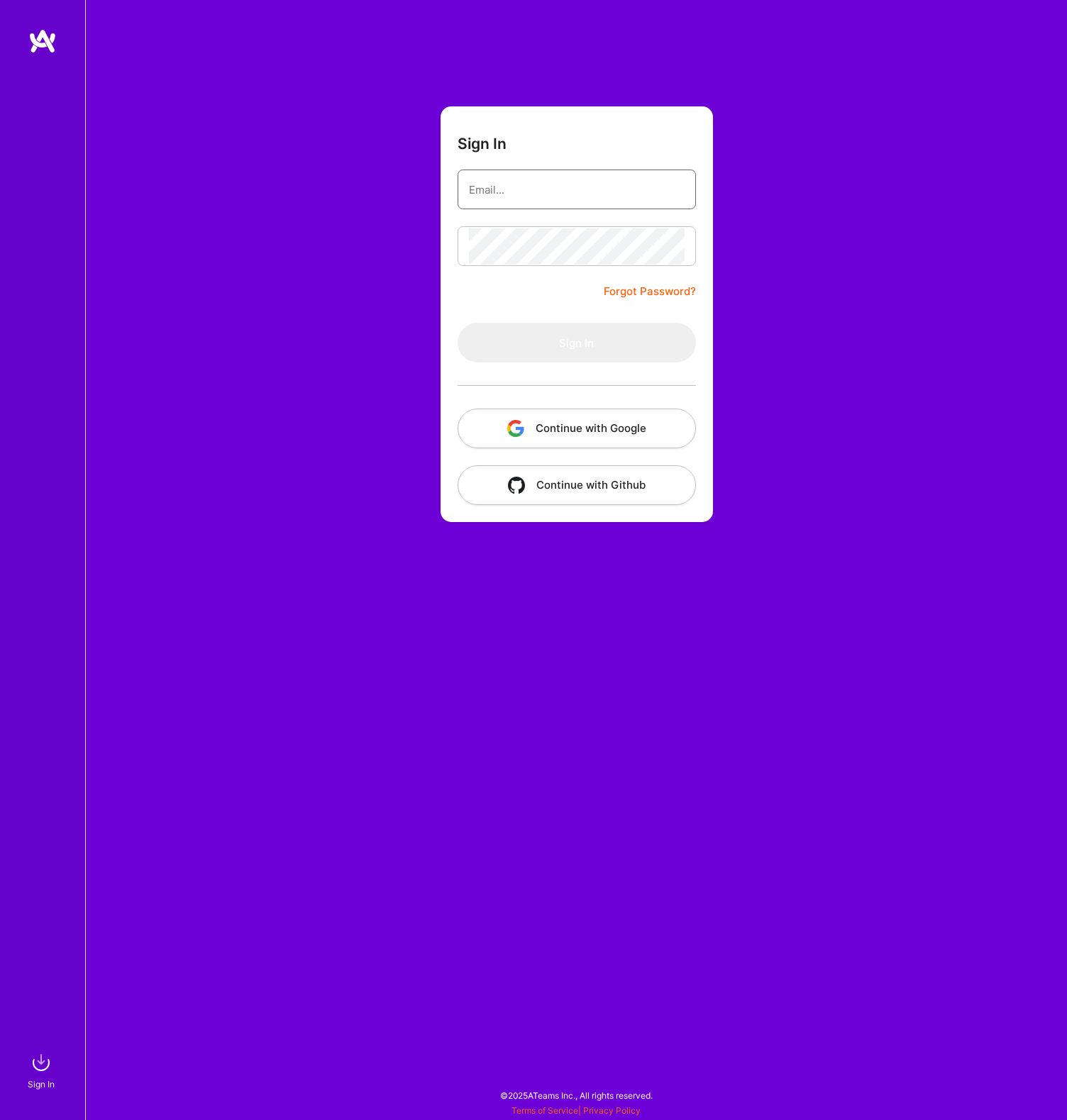
type input "[EMAIL_ADDRESS][DOMAIN_NAME]"
click at [566, 434] on button "Continue with Google" at bounding box center [576, 429] width 238 height 40
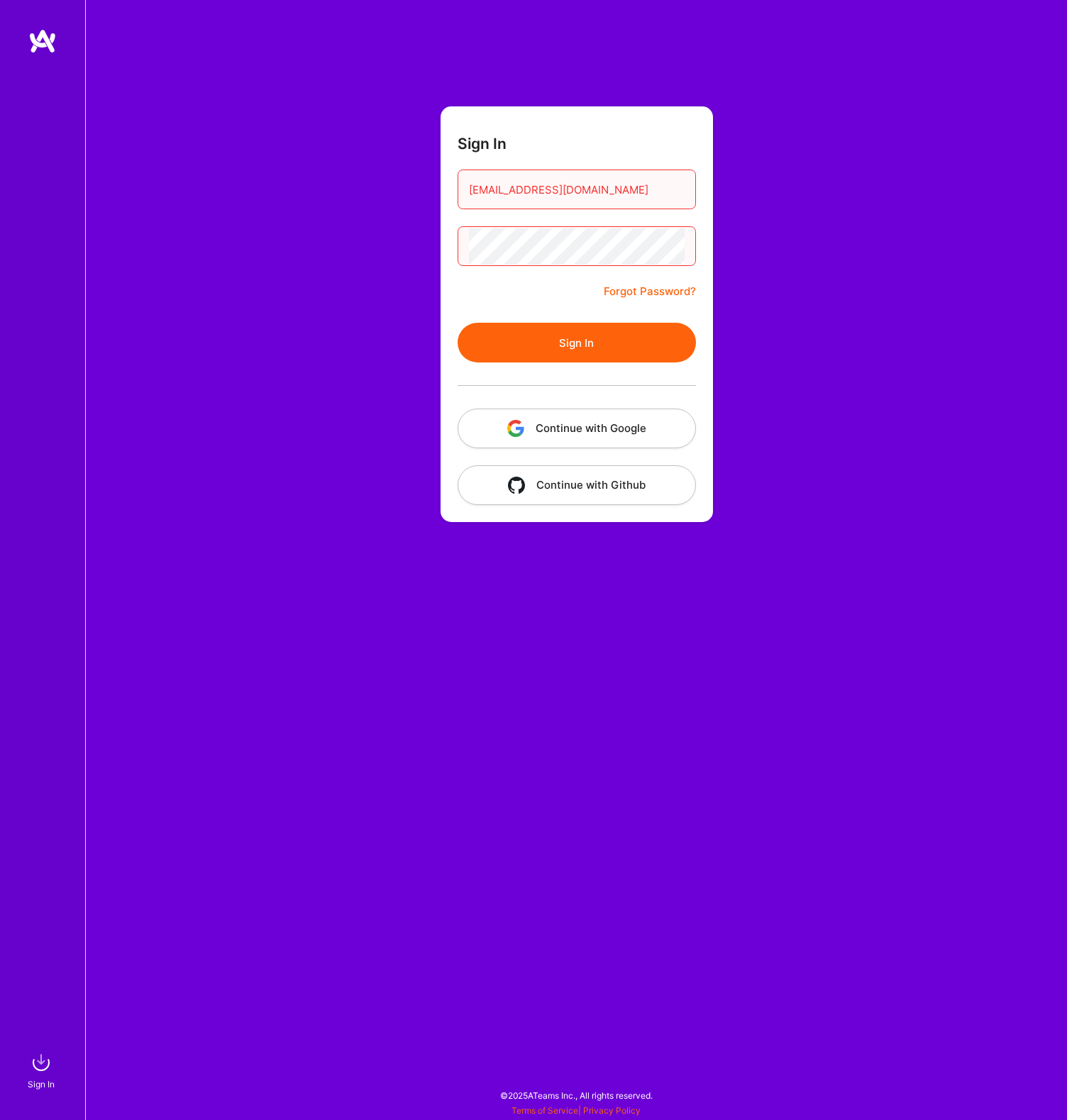
click at [558, 338] on button "Sign In" at bounding box center [576, 343] width 238 height 40
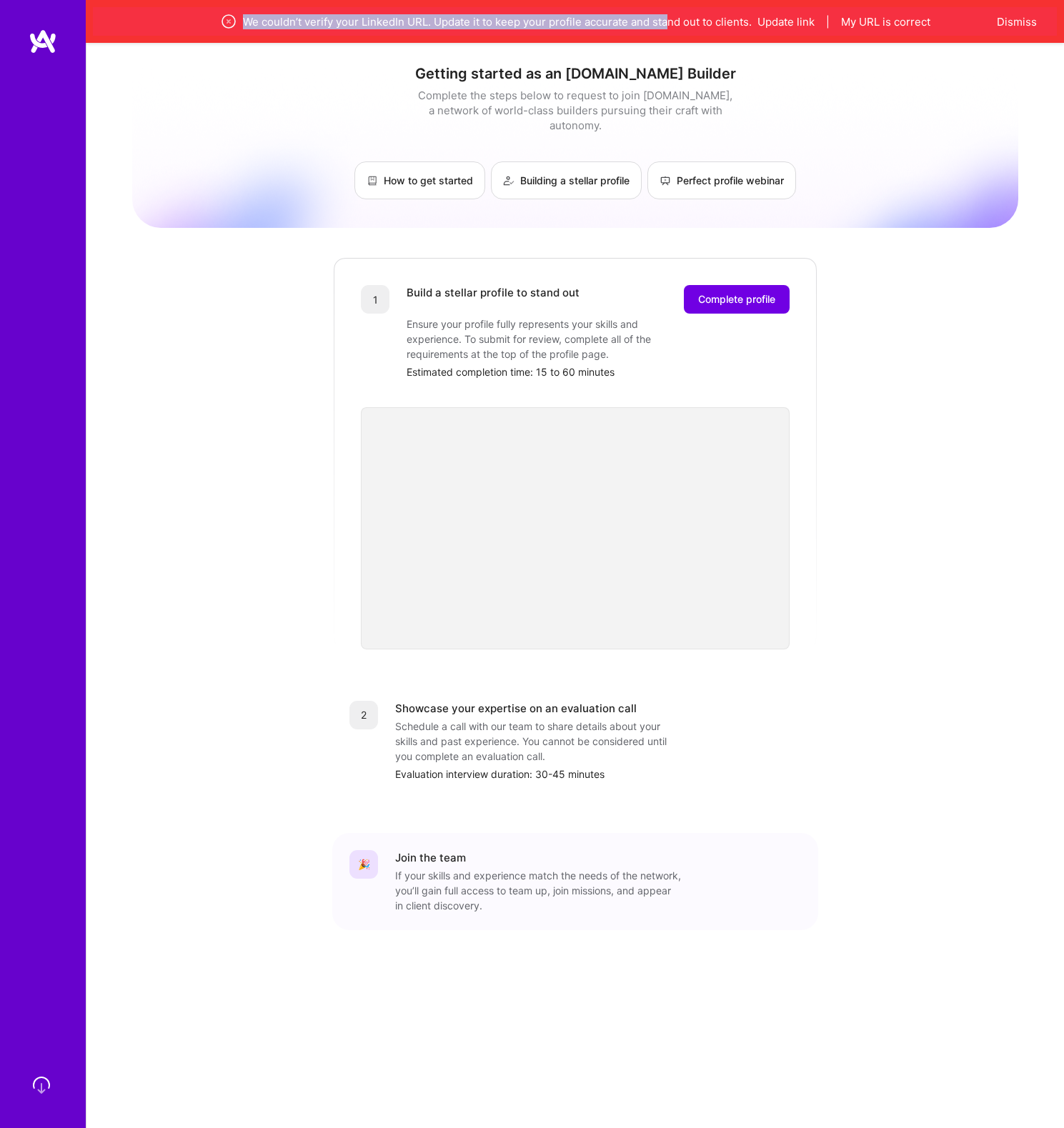
drag, startPoint x: 239, startPoint y: 21, endPoint x: 674, endPoint y: 24, distance: 435.0
click at [673, 24] on div "We couldn’t verify your LinkedIn URL. Update it to keep your profile accurate a…" at bounding box center [574, 21] width 829 height 17
click at [674, 24] on div "We couldn’t verify your LinkedIn URL. Update it to keep your profile accurate a…" at bounding box center [574, 21] width 829 height 17
click at [798, 23] on button "Update link" at bounding box center [785, 22] width 57 height 15
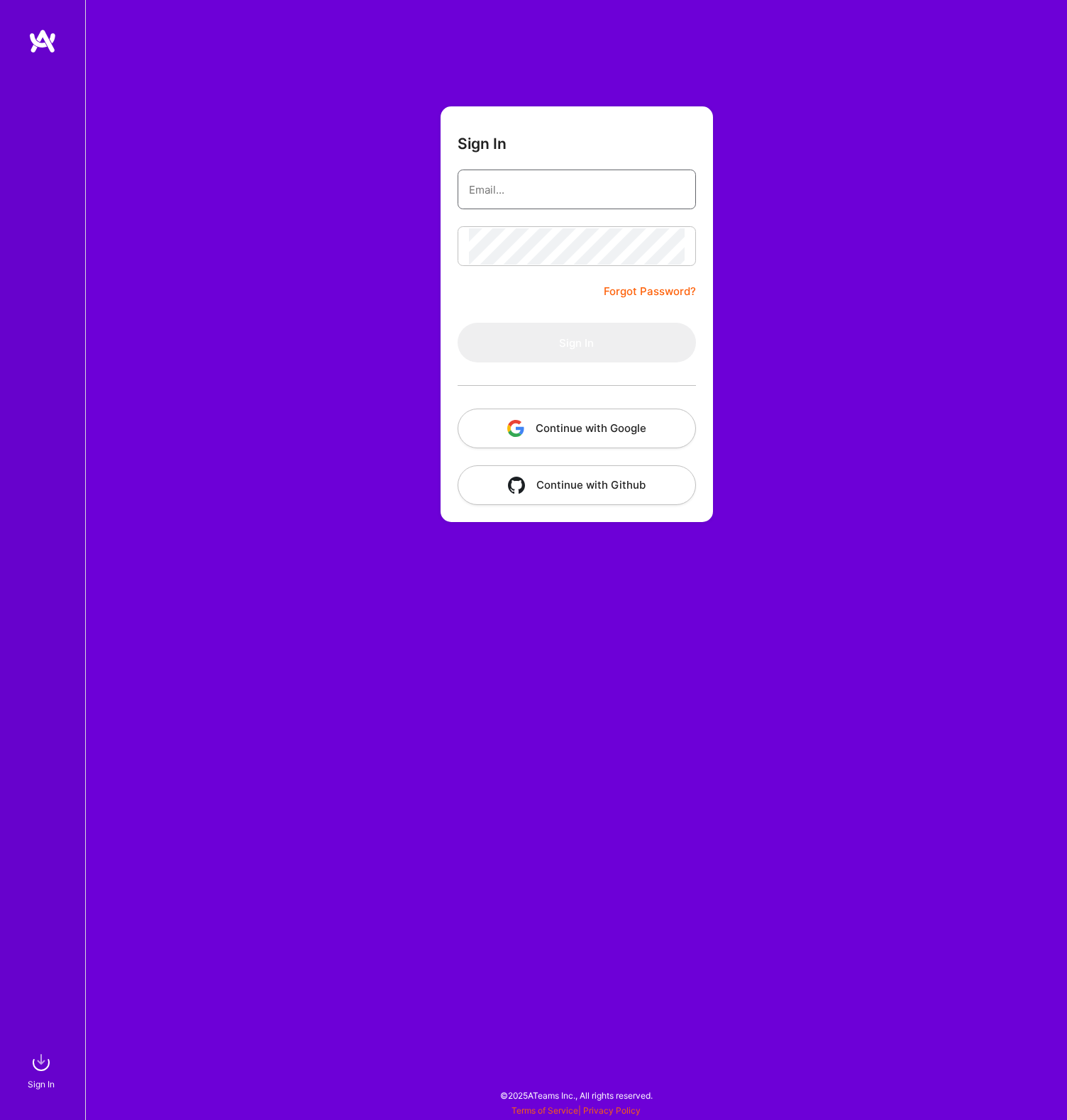
type input "[EMAIL_ADDRESS][DOMAIN_NAME]"
click at [558, 278] on form "Sign In fine.page8304@sorting.me Forgot Password? Sign In Continue with Google …" at bounding box center [576, 313] width 272 height 416
click at [577, 340] on button "Sign In" at bounding box center [576, 343] width 238 height 40
type input "[EMAIL_ADDRESS][DOMAIN_NAME]"
click at [601, 330] on button "Sign In" at bounding box center [576, 343] width 238 height 40
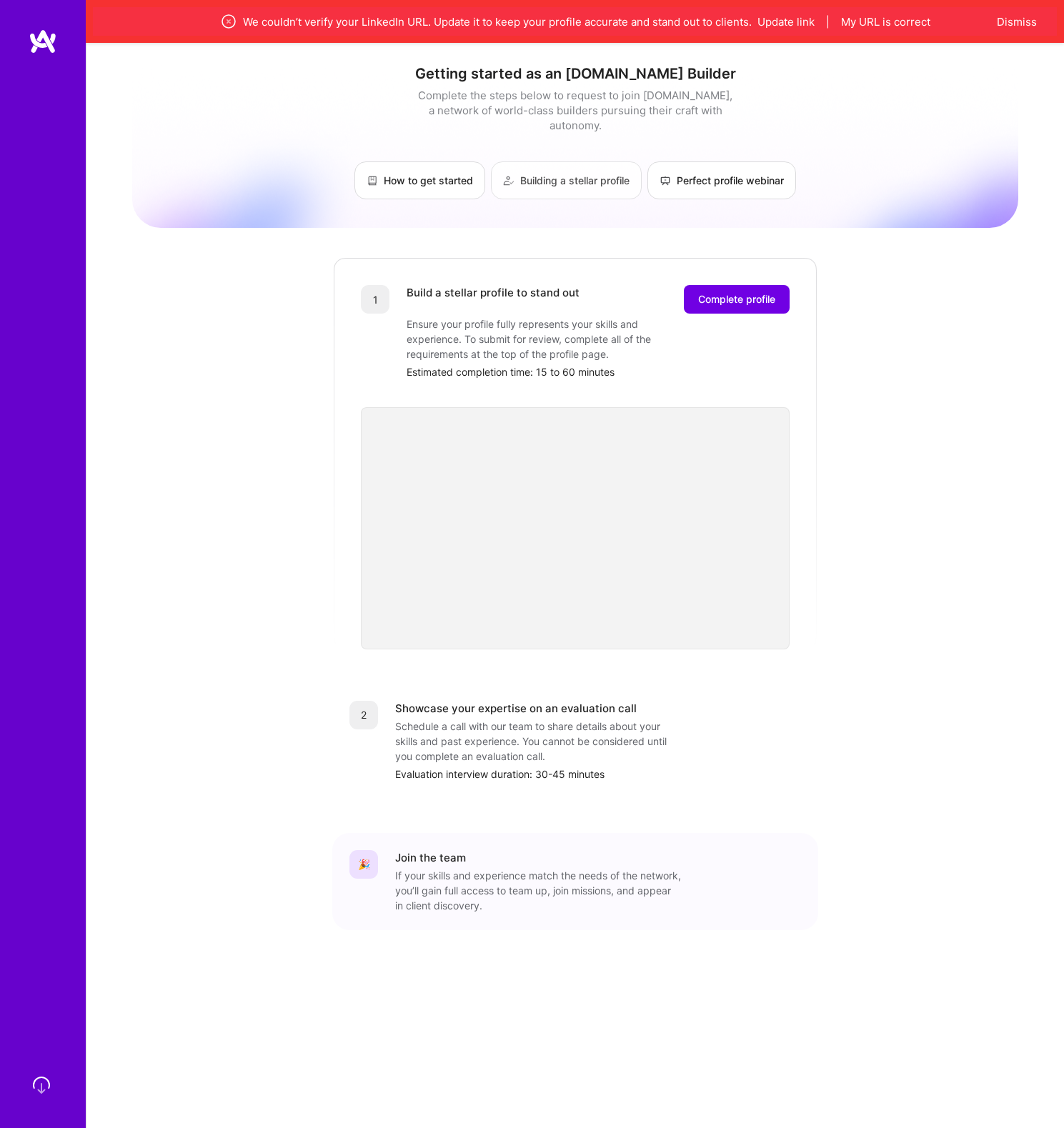
click at [570, 170] on link "Building a stellar profile" at bounding box center [566, 180] width 151 height 38
click at [727, 295] on button "Complete profile" at bounding box center [737, 299] width 106 height 29
